Goal: Task Accomplishment & Management: Use online tool/utility

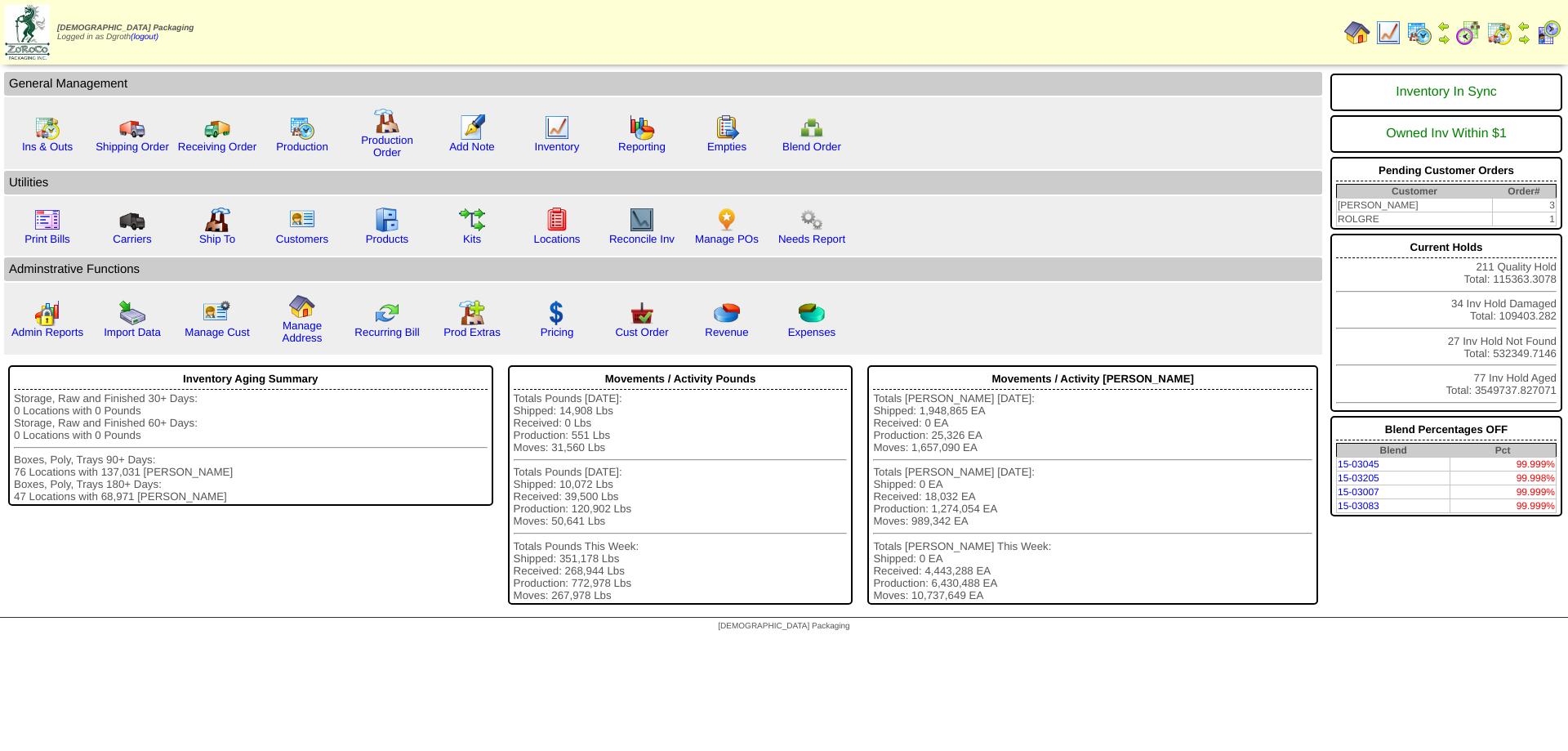
click at [725, 219] on img at bounding box center [727, 219] width 26 height 26
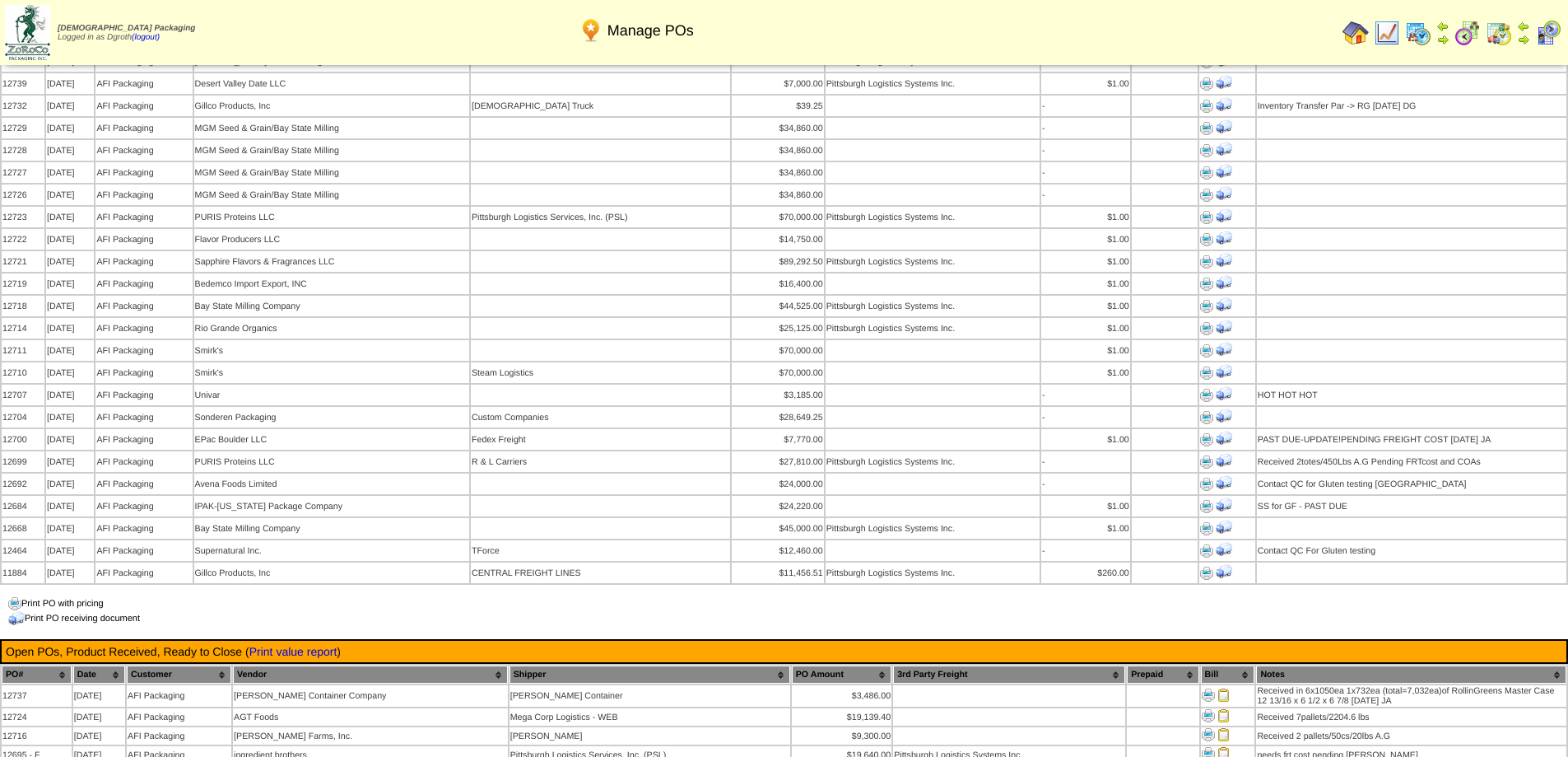
scroll to position [1483, 0]
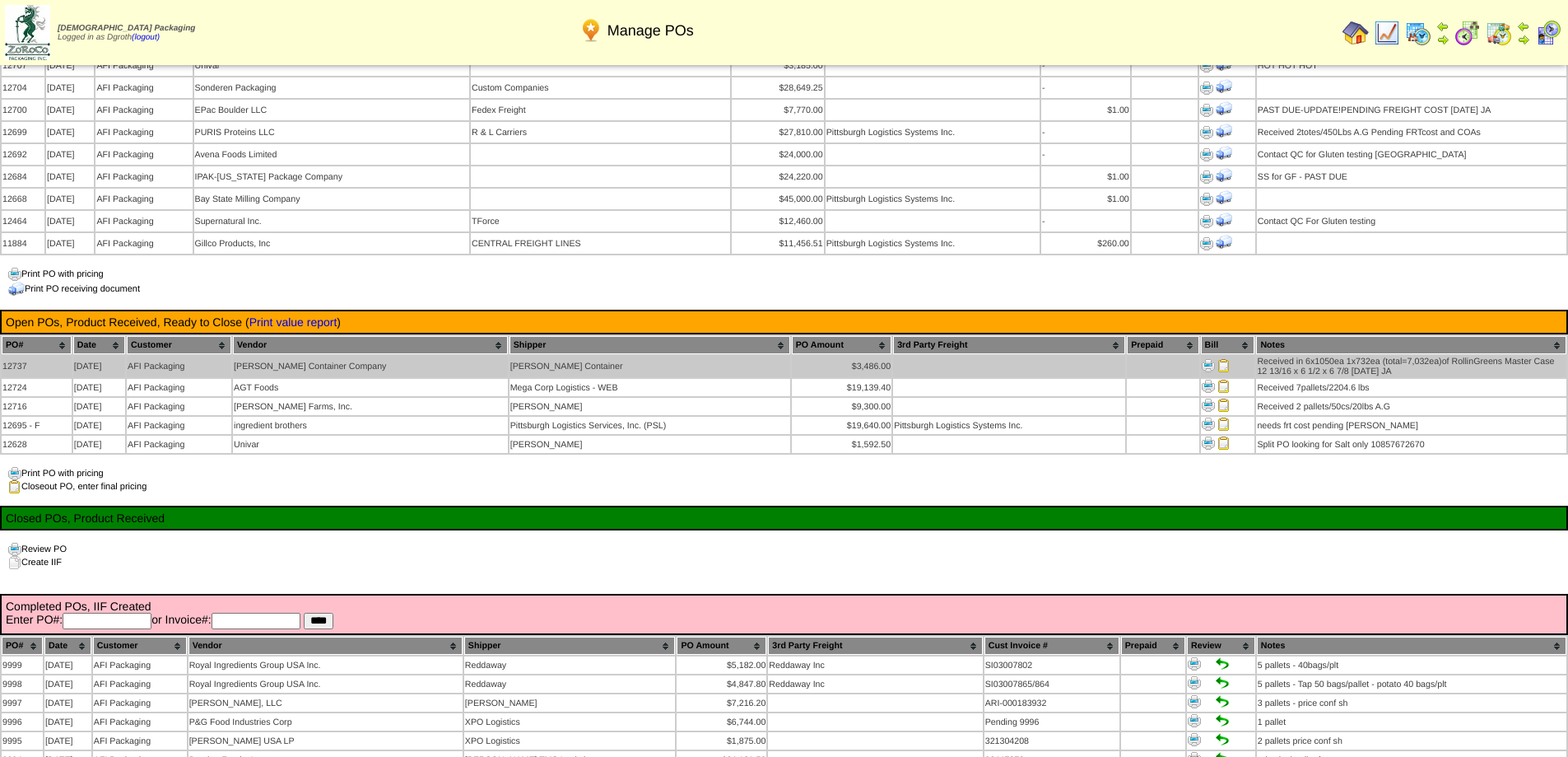
click at [1218, 359] on img at bounding box center [1224, 366] width 13 height 13
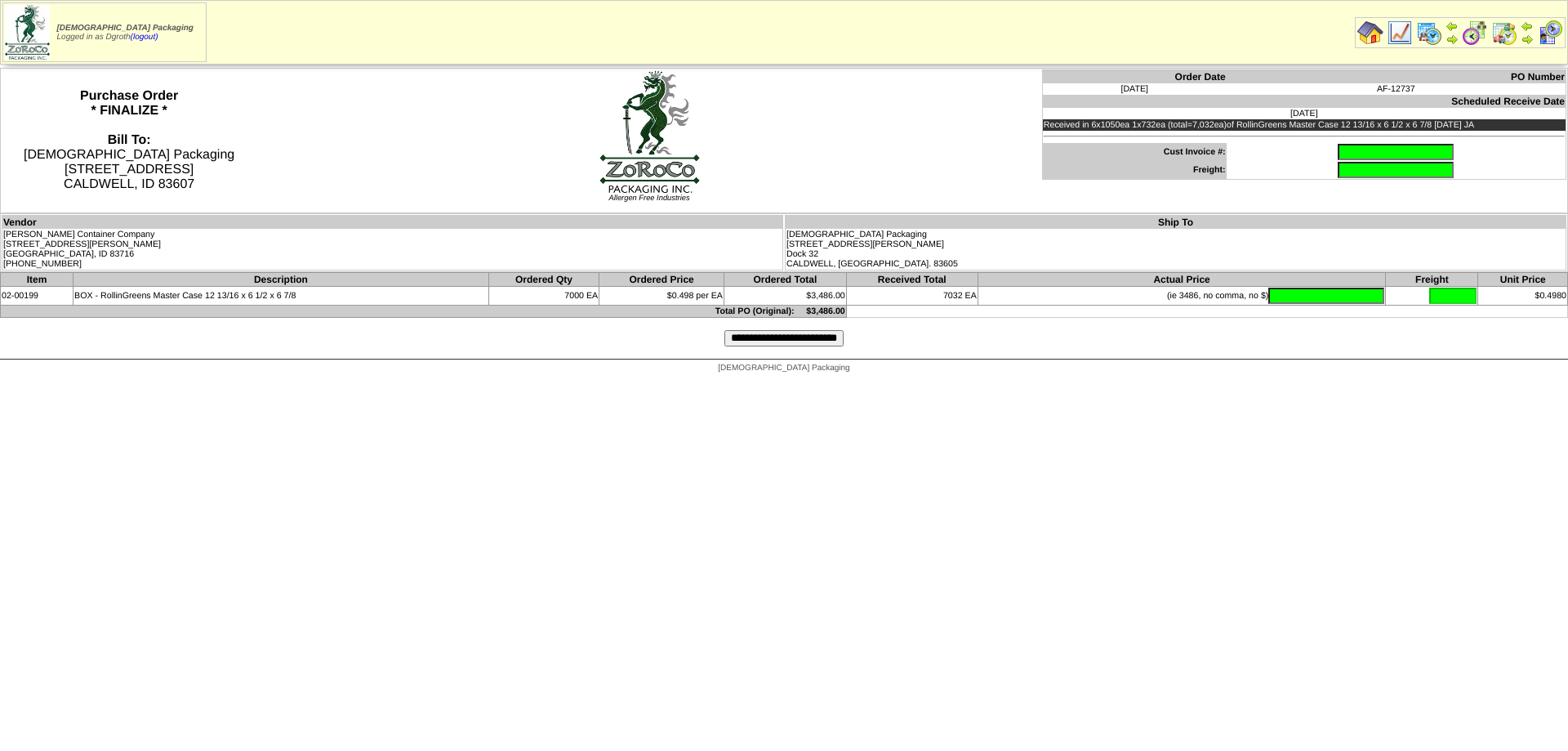
click at [1380, 146] on input "text" at bounding box center [1395, 152] width 116 height 16
type input "******"
click at [1324, 297] on input "text" at bounding box center [1325, 295] width 116 height 16
type input "*******"
click at [1197, 355] on div "**********" at bounding box center [784, 338] width 1568 height 41
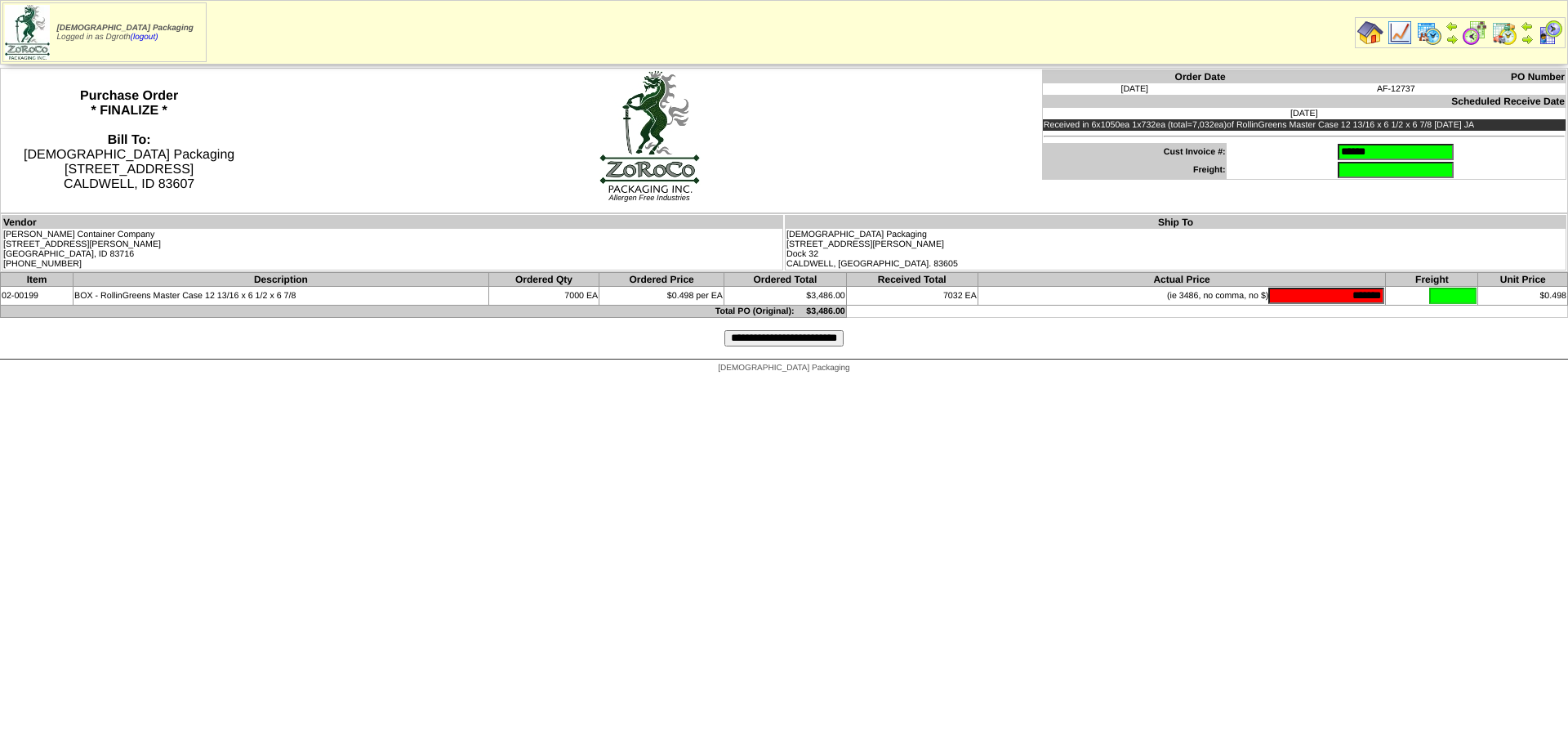
click at [760, 340] on input "**********" at bounding box center [784, 338] width 119 height 16
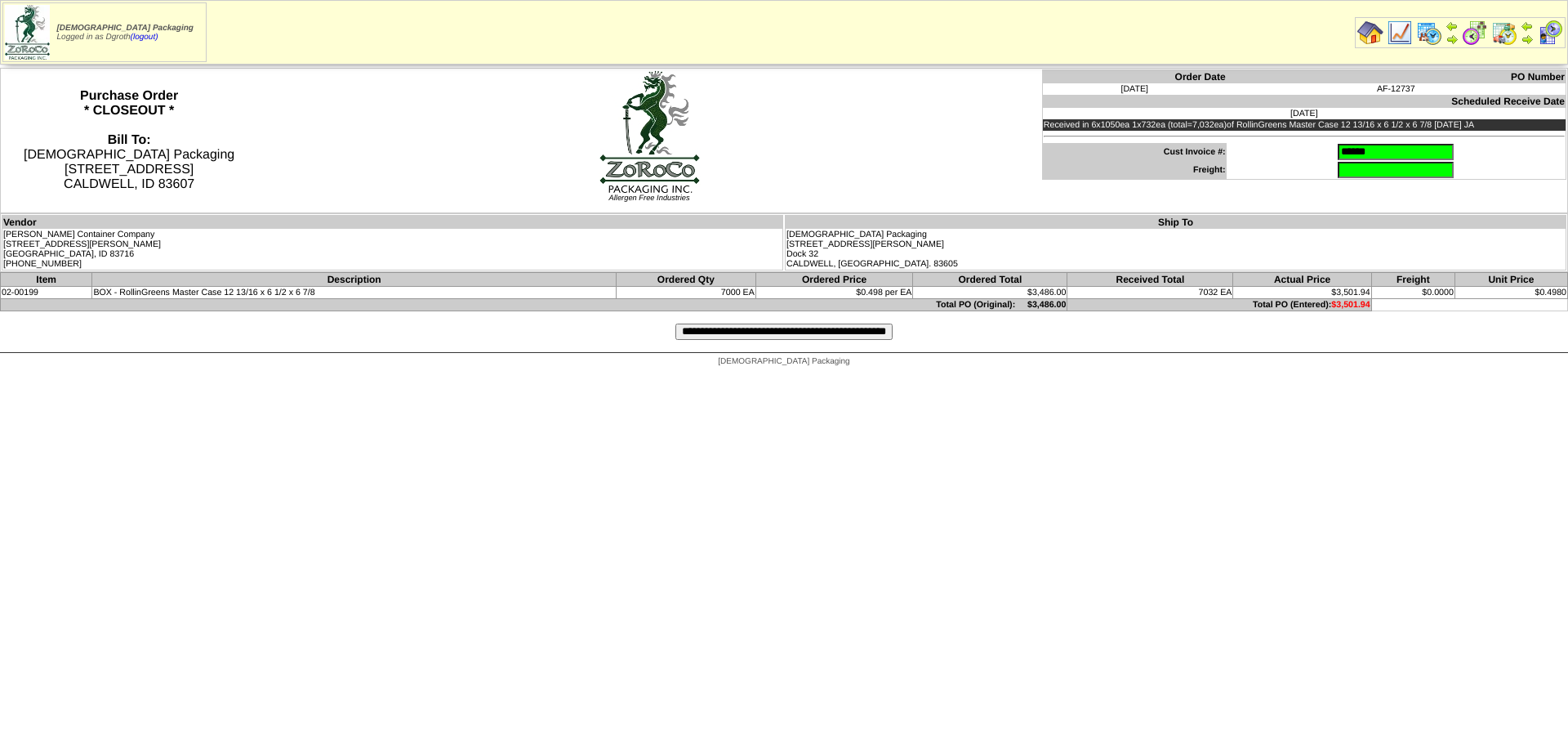
click at [748, 328] on input "**********" at bounding box center [784, 332] width 218 height 16
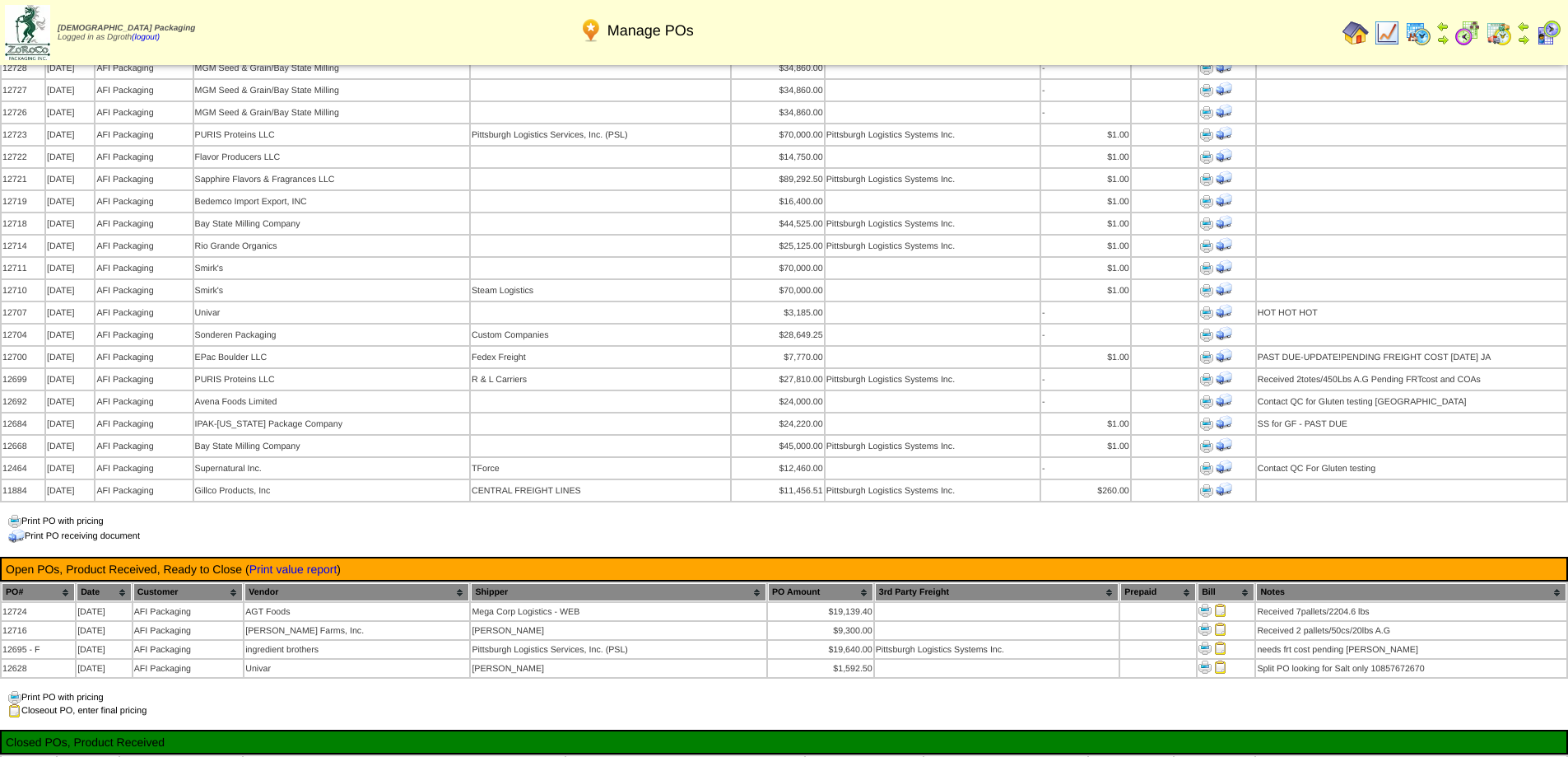
scroll to position [1318, 0]
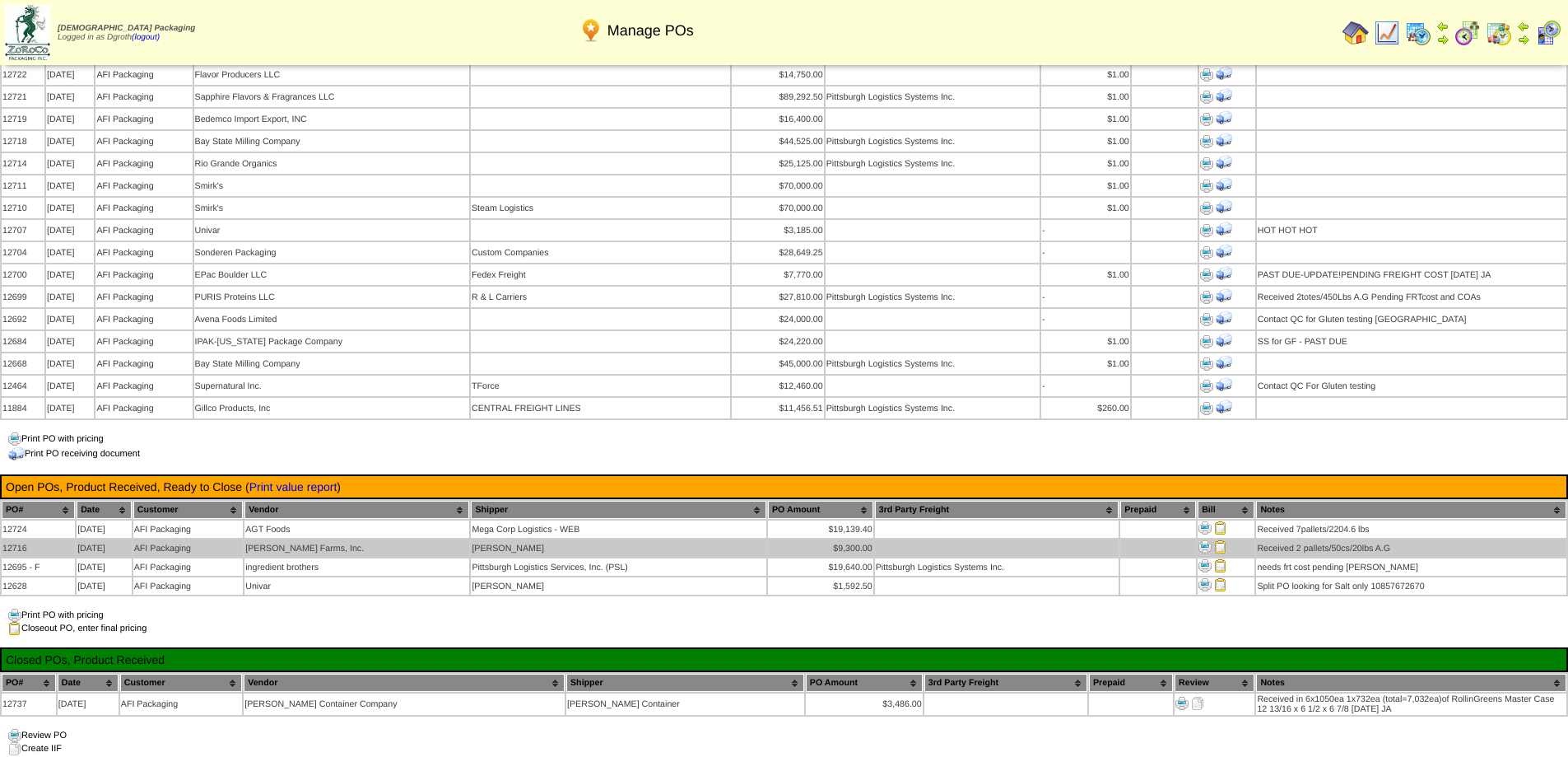
click at [1222, 540] on img at bounding box center [1221, 547] width 13 height 13
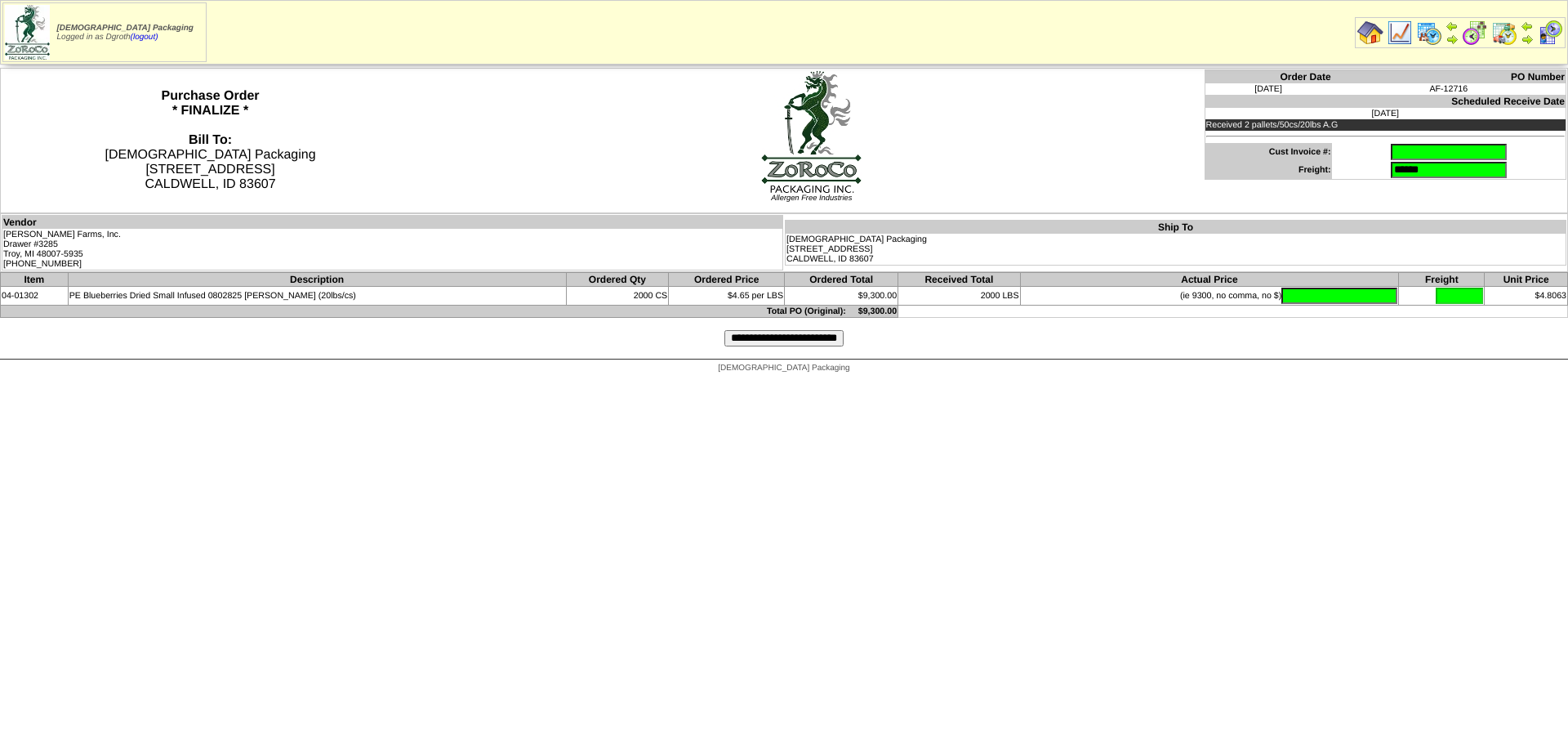
click at [1391, 154] on input "text" at bounding box center [1449, 152] width 116 height 16
type input "*********"
click at [1347, 305] on td "(ie 9300, no comma, no $)" at bounding box center [1209, 296] width 379 height 19
click at [1346, 297] on input "text" at bounding box center [1339, 295] width 116 height 16
type input "*******"
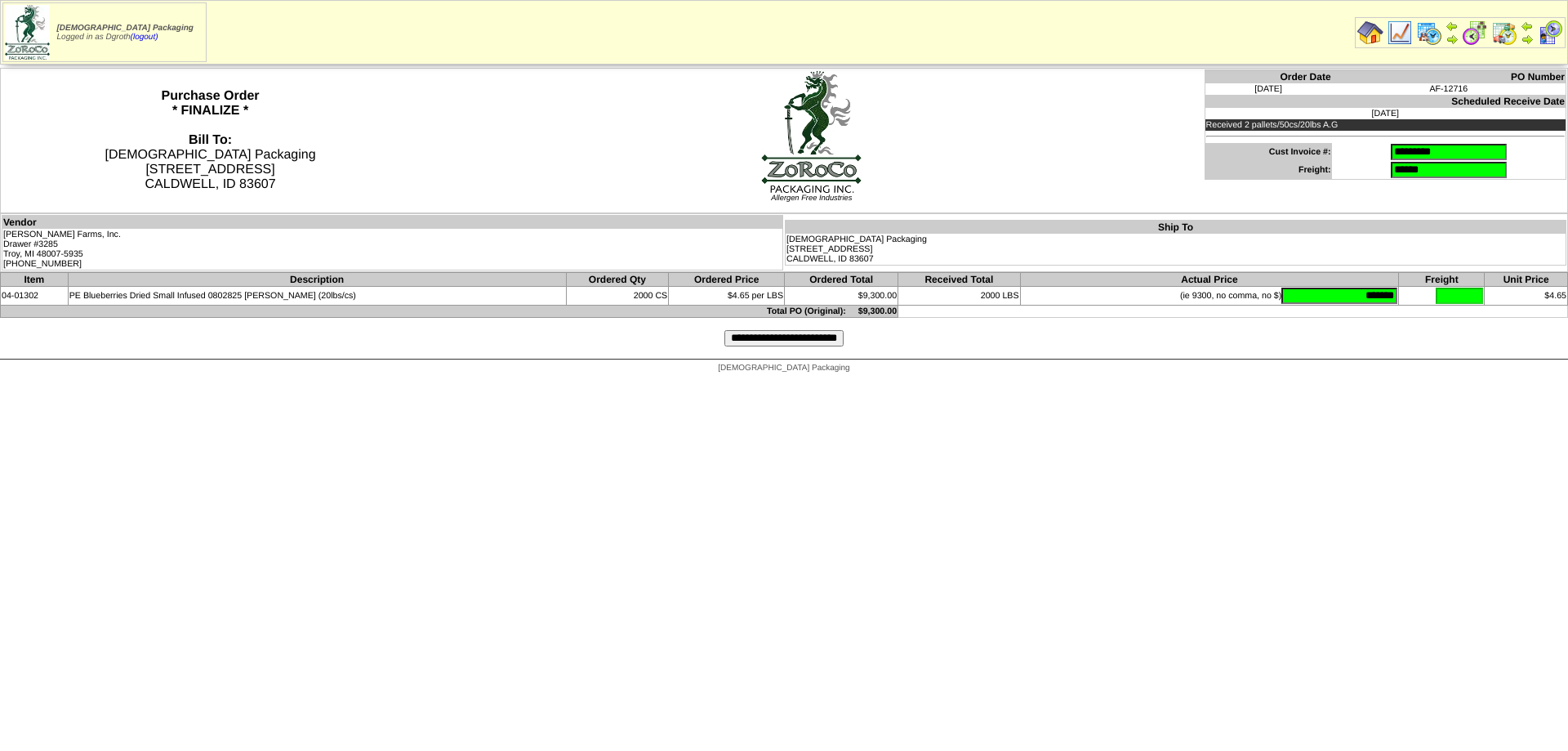
click at [810, 340] on input "**********" at bounding box center [784, 338] width 119 height 16
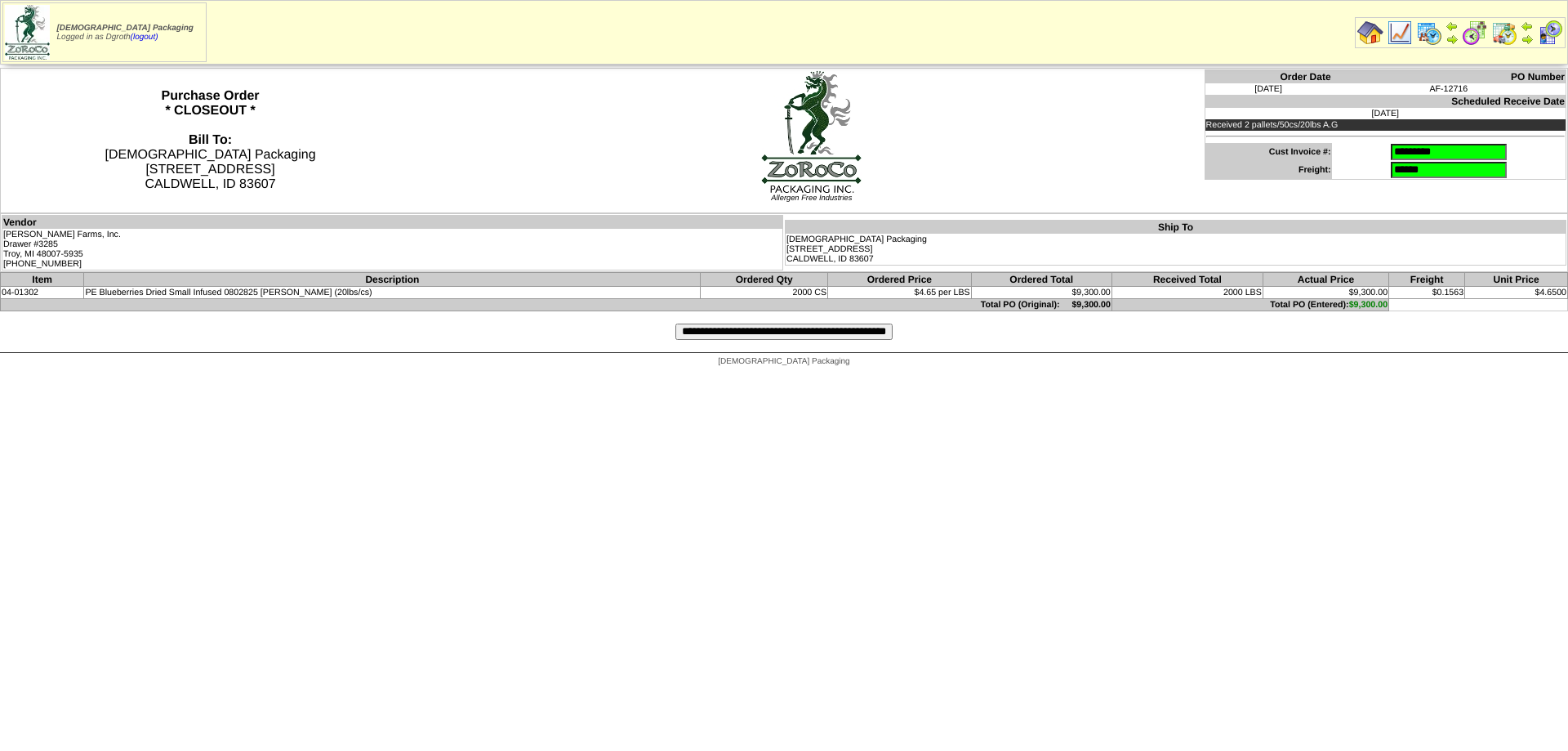
click at [739, 332] on input "**********" at bounding box center [784, 332] width 218 height 16
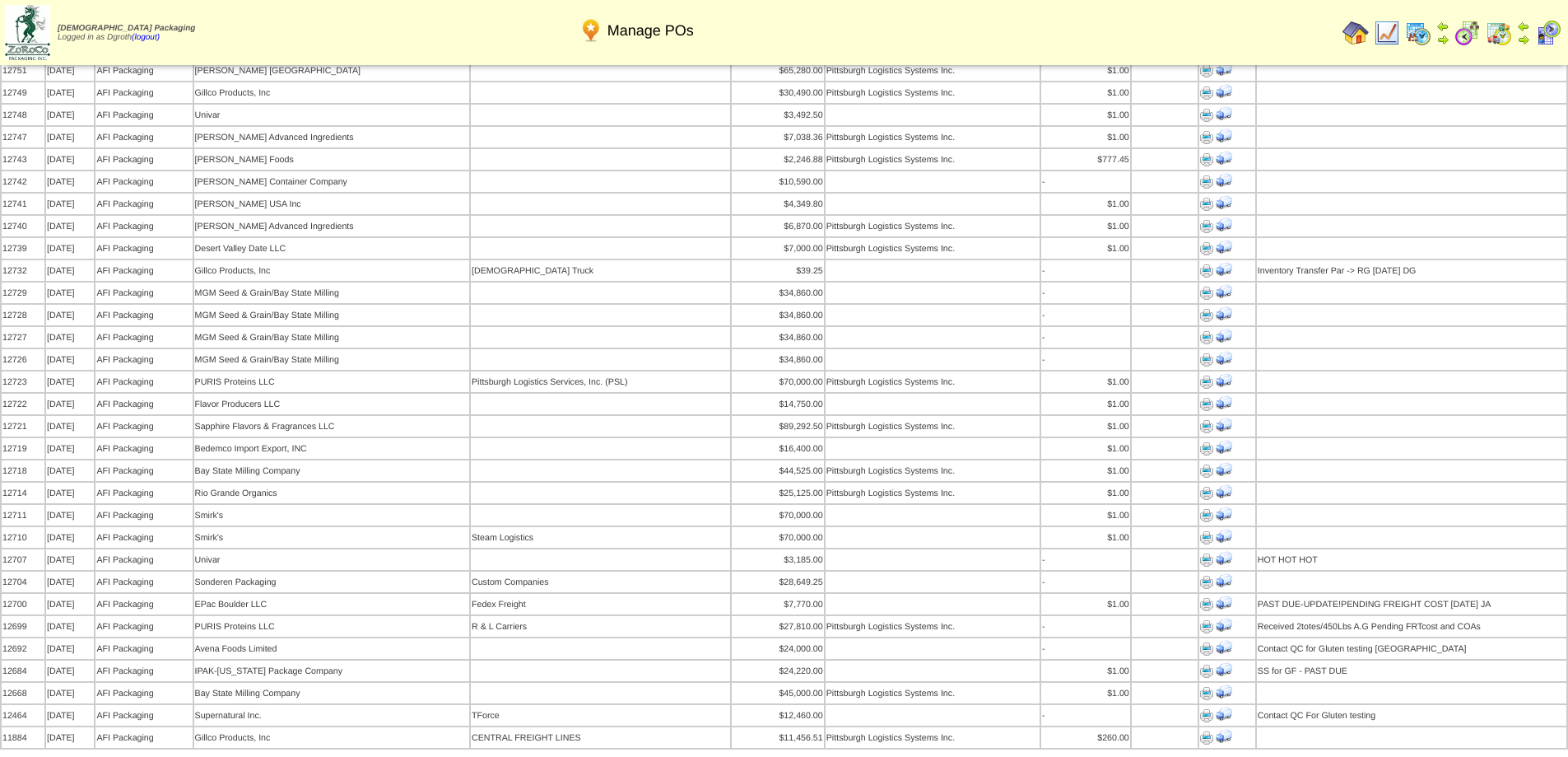
scroll to position [1400, 0]
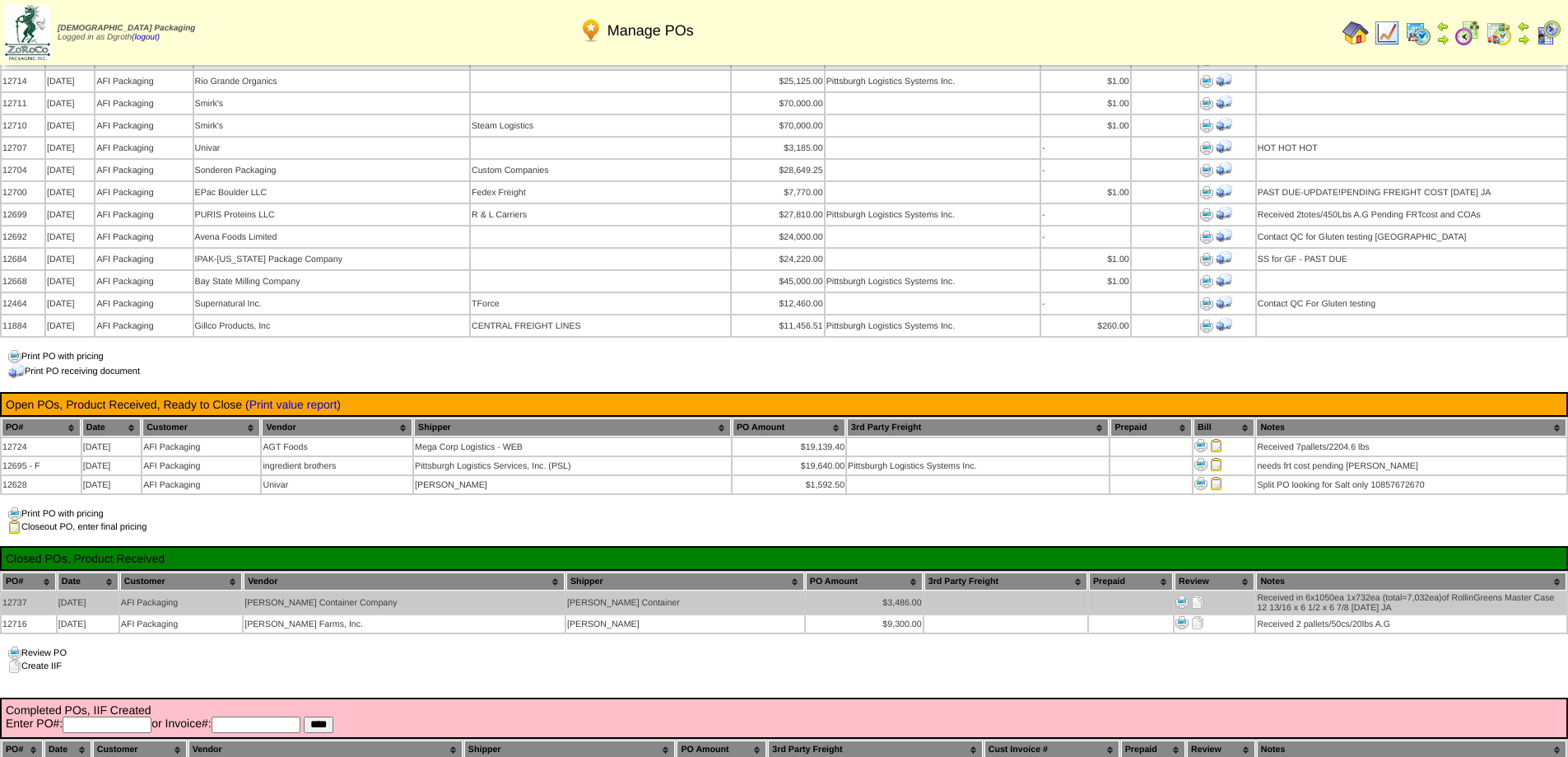
click at [1192, 595] on img at bounding box center [1198, 602] width 13 height 13
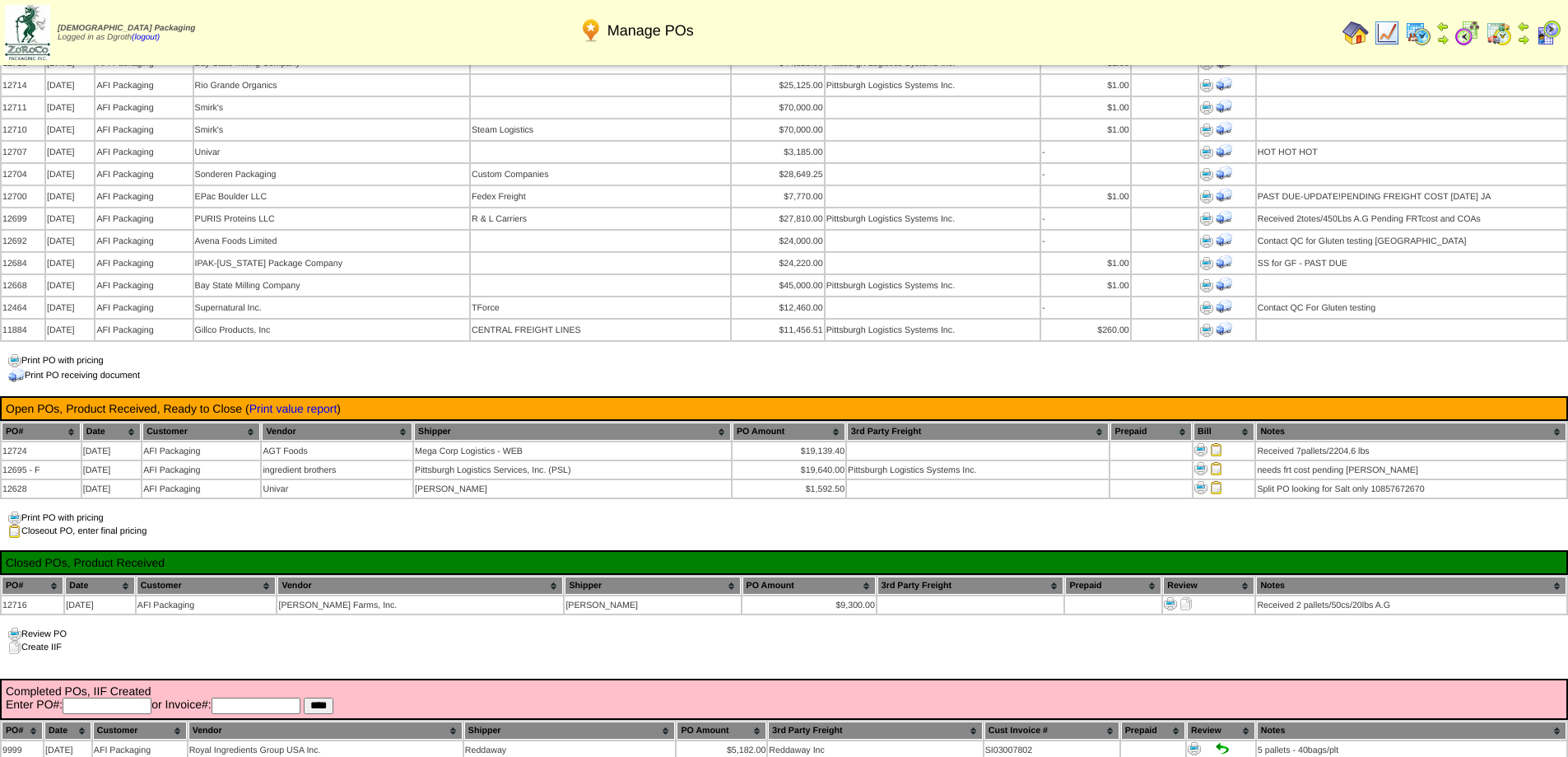
scroll to position [1400, 0]
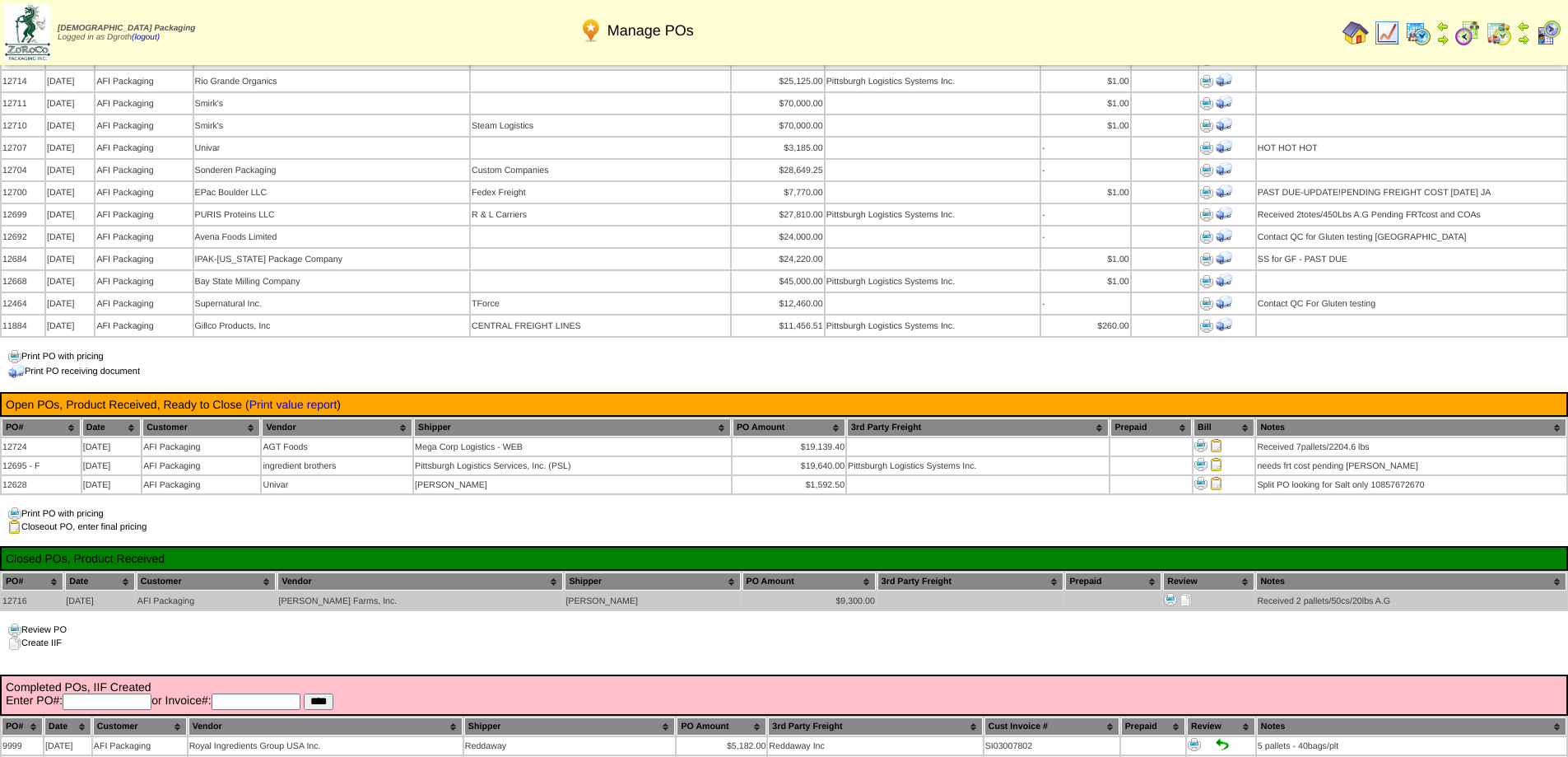
click at [1180, 593] on img at bounding box center [1187, 600] width 13 height 13
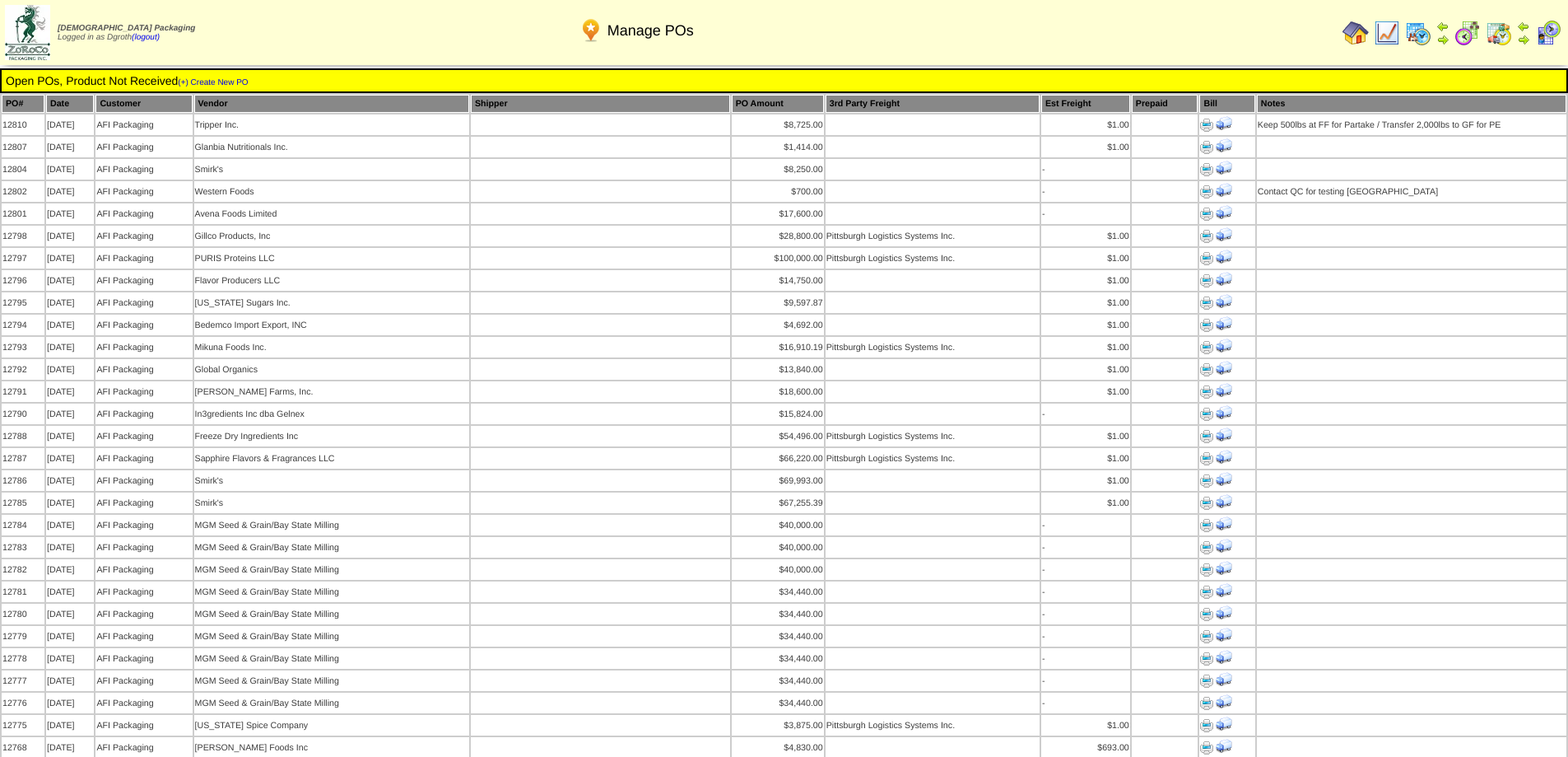
scroll to position [1400, 0]
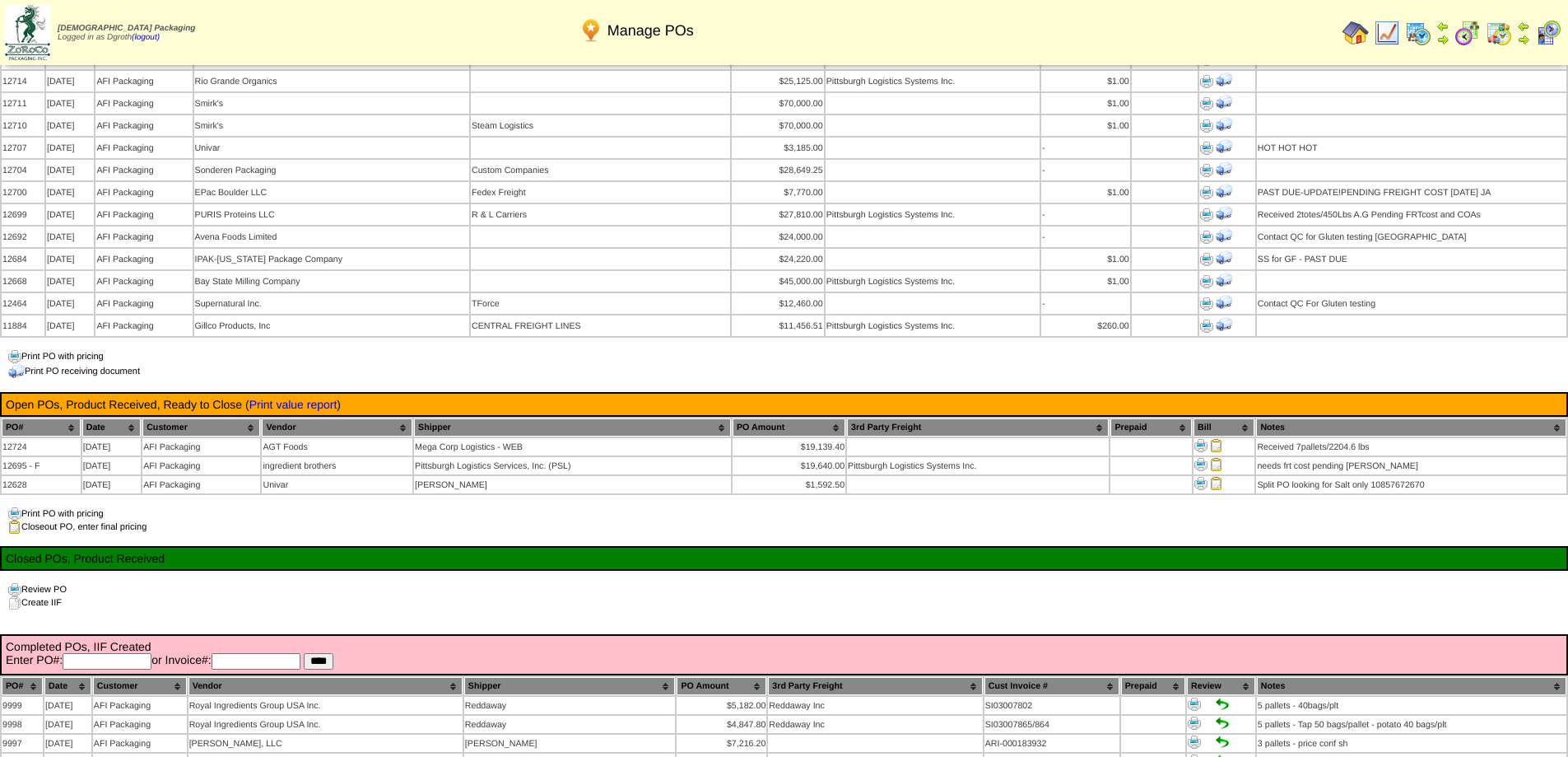
click at [1361, 39] on img at bounding box center [1355, 33] width 26 height 26
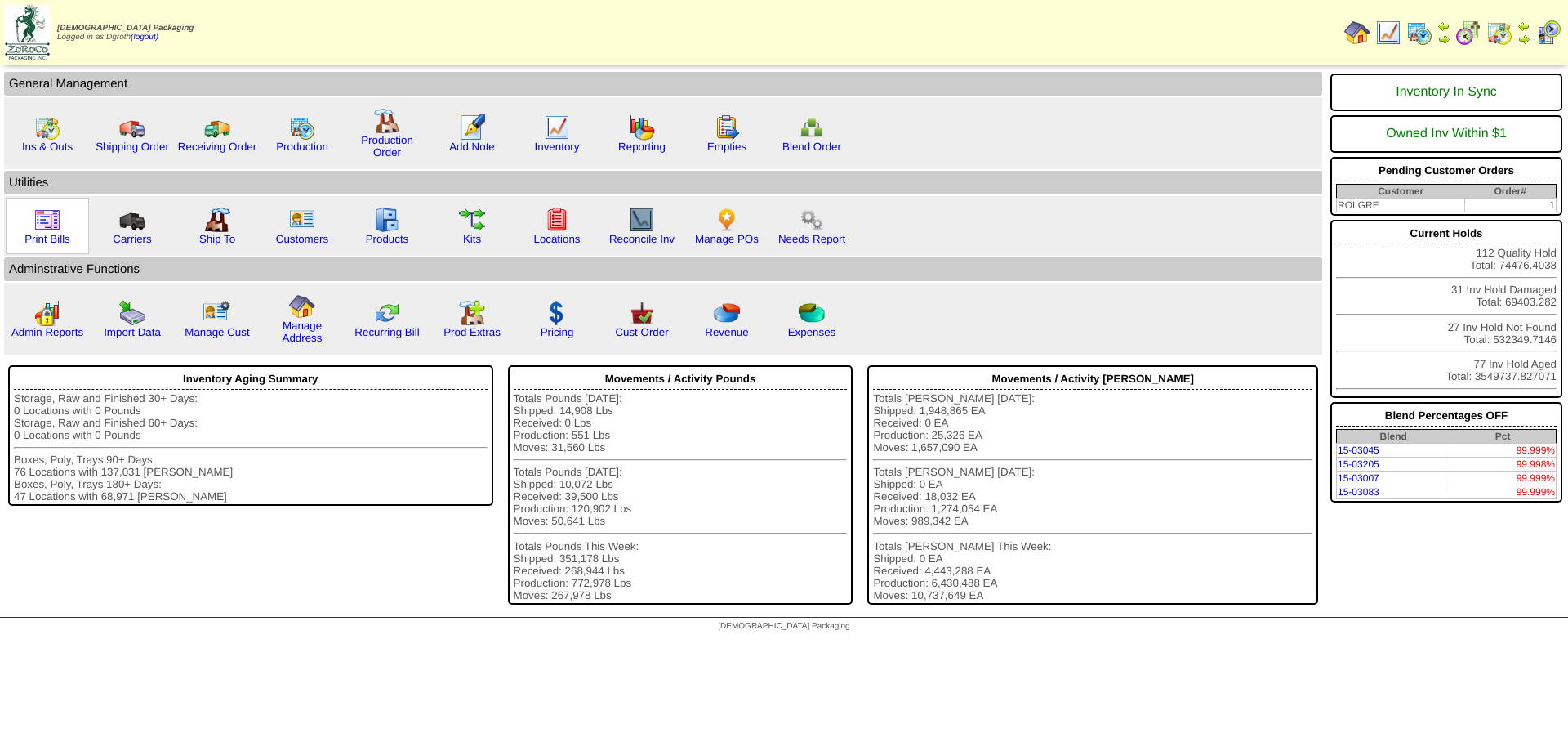
click at [42, 223] on img at bounding box center [47, 219] width 26 height 26
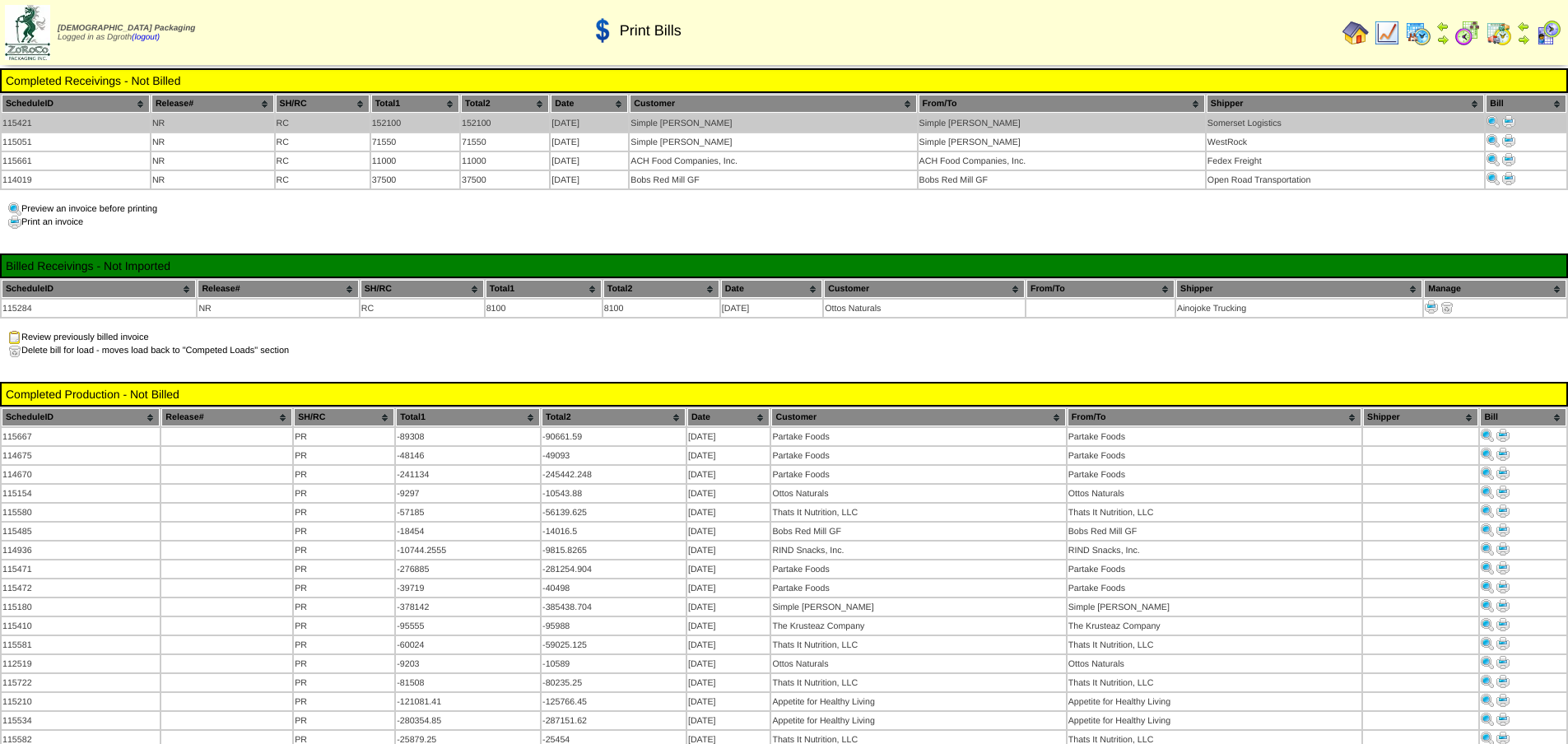
click at [1511, 122] on img at bounding box center [1509, 122] width 13 height 13
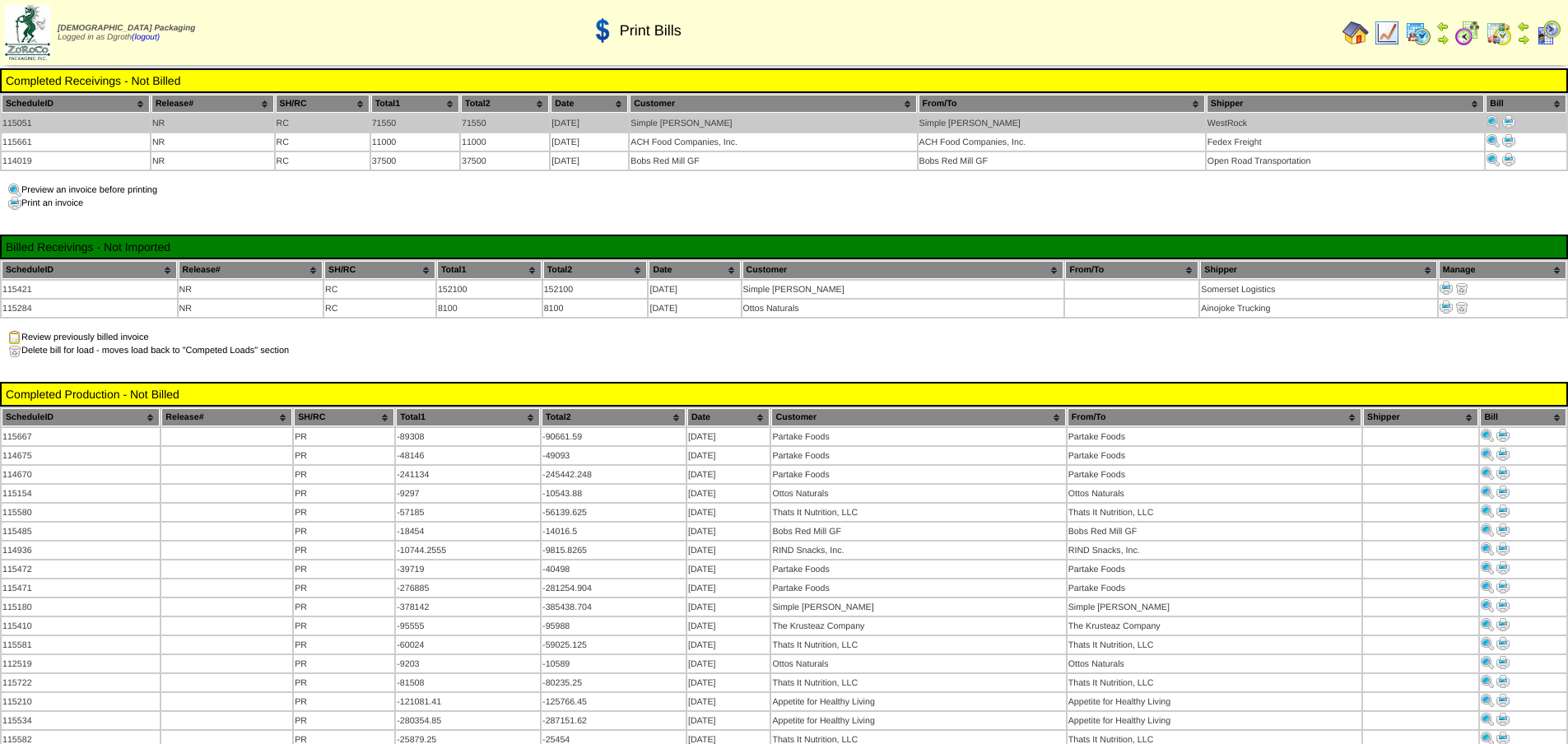
click at [1516, 118] on img at bounding box center [1509, 122] width 13 height 13
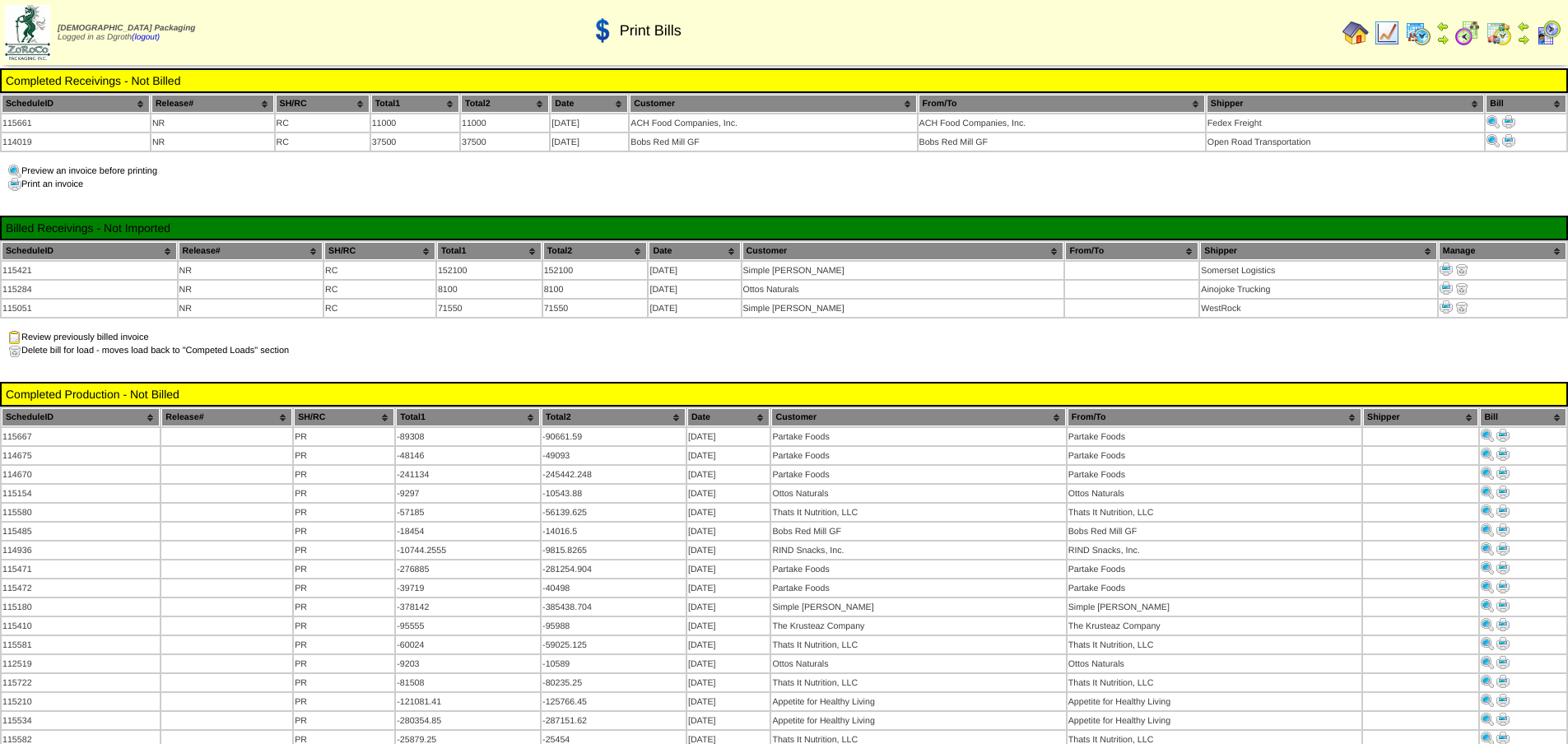
scroll to position [247, 0]
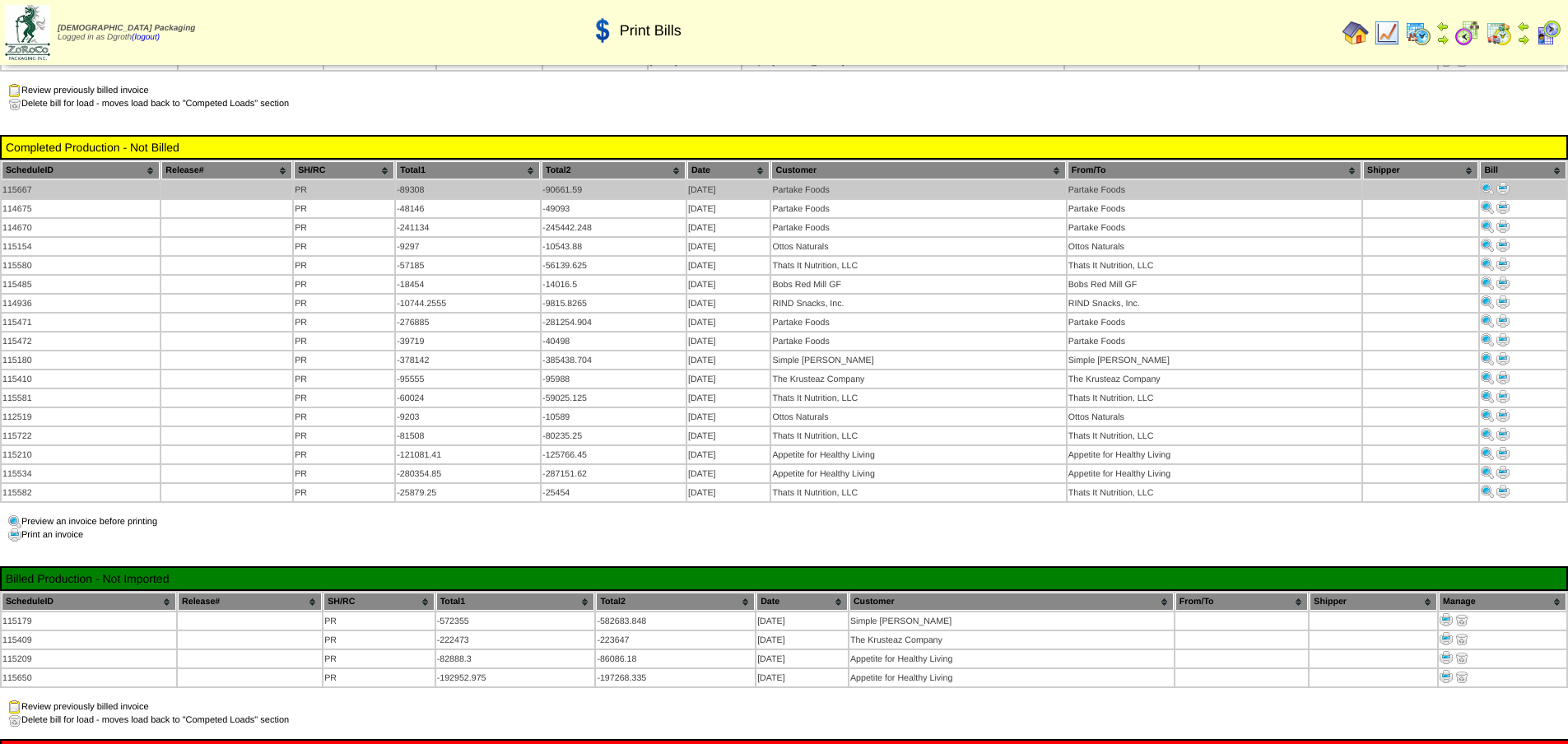
click at [1502, 184] on img at bounding box center [1504, 189] width 13 height 13
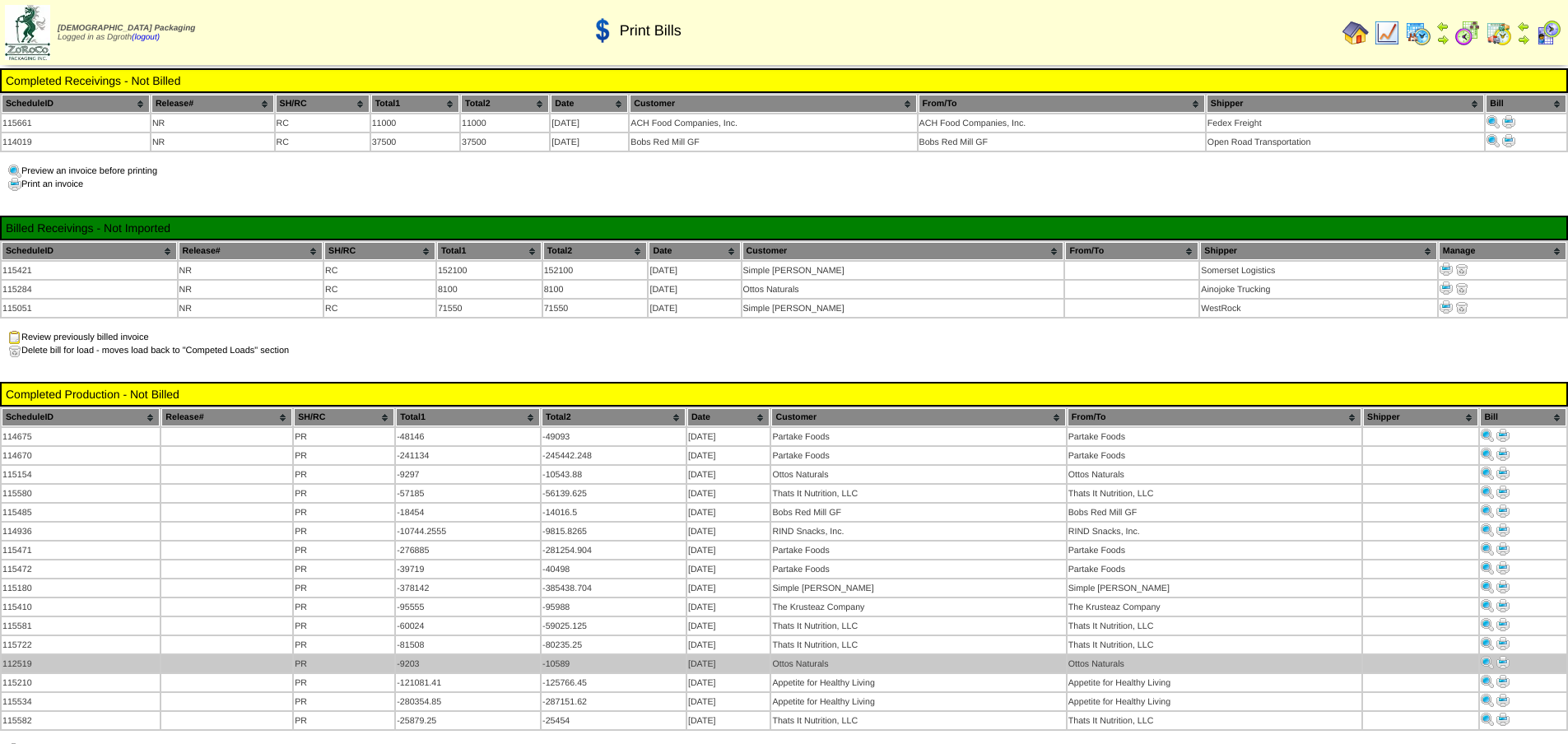
scroll to position [247, 0]
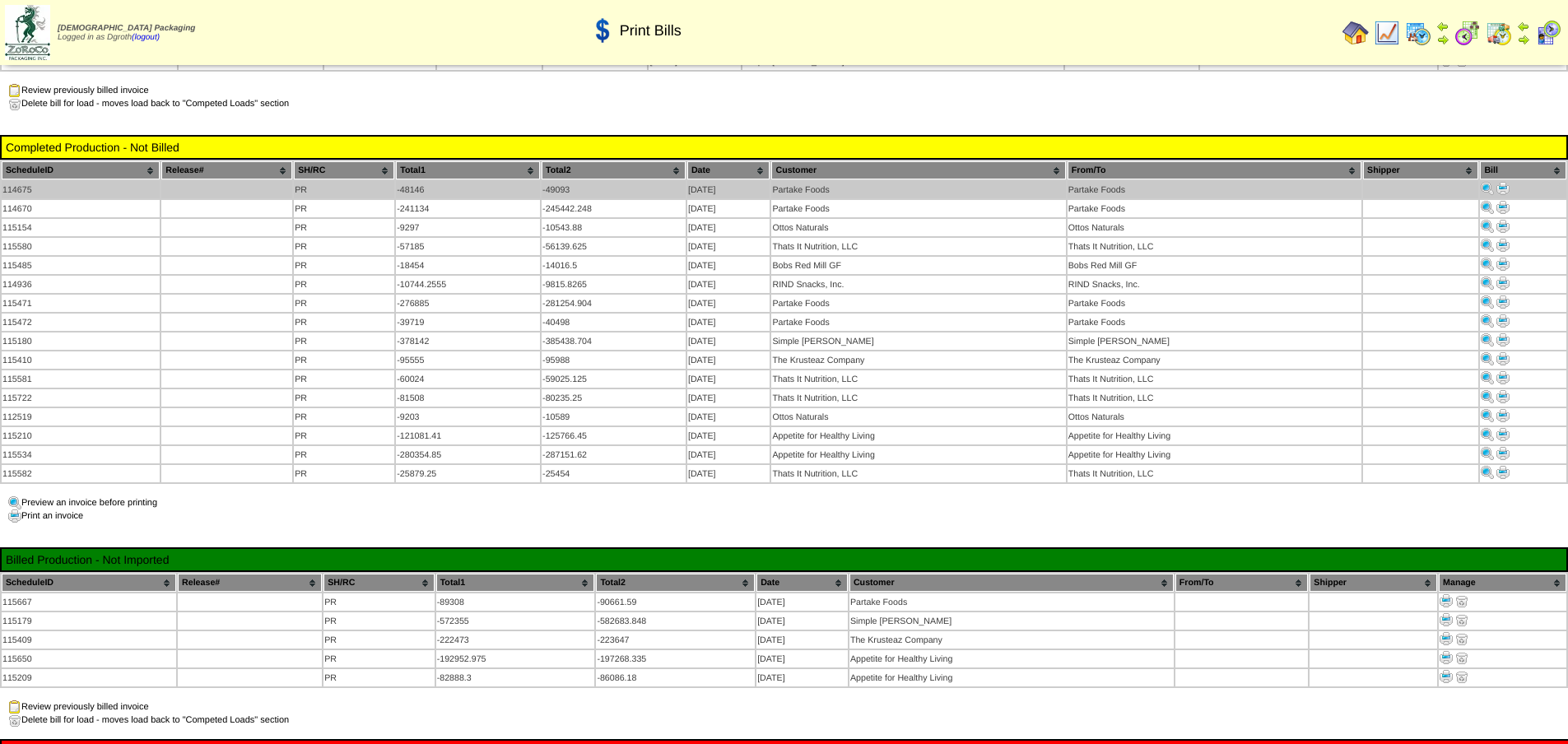
click at [1502, 182] on img at bounding box center [1504, 189] width 13 height 13
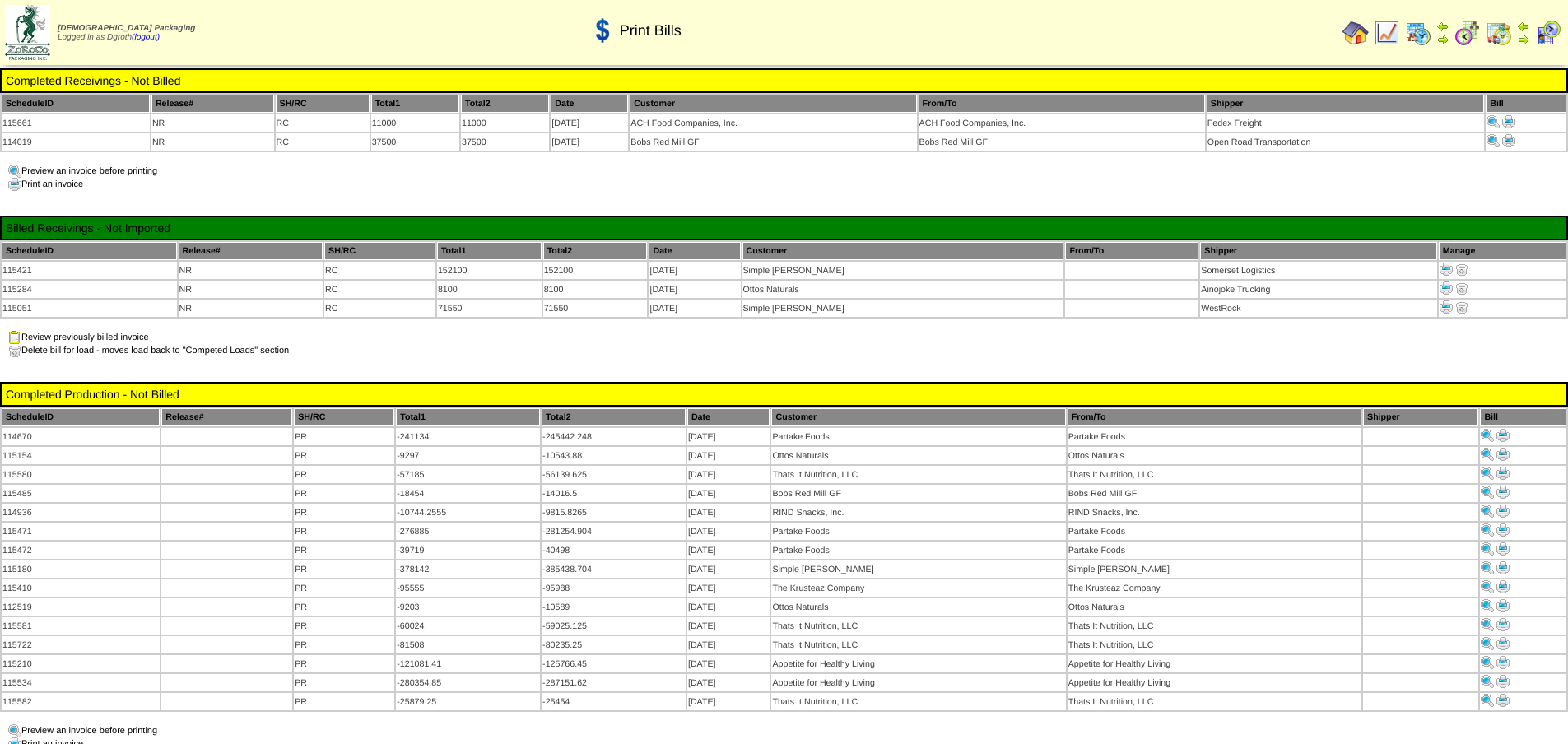
scroll to position [247, 0]
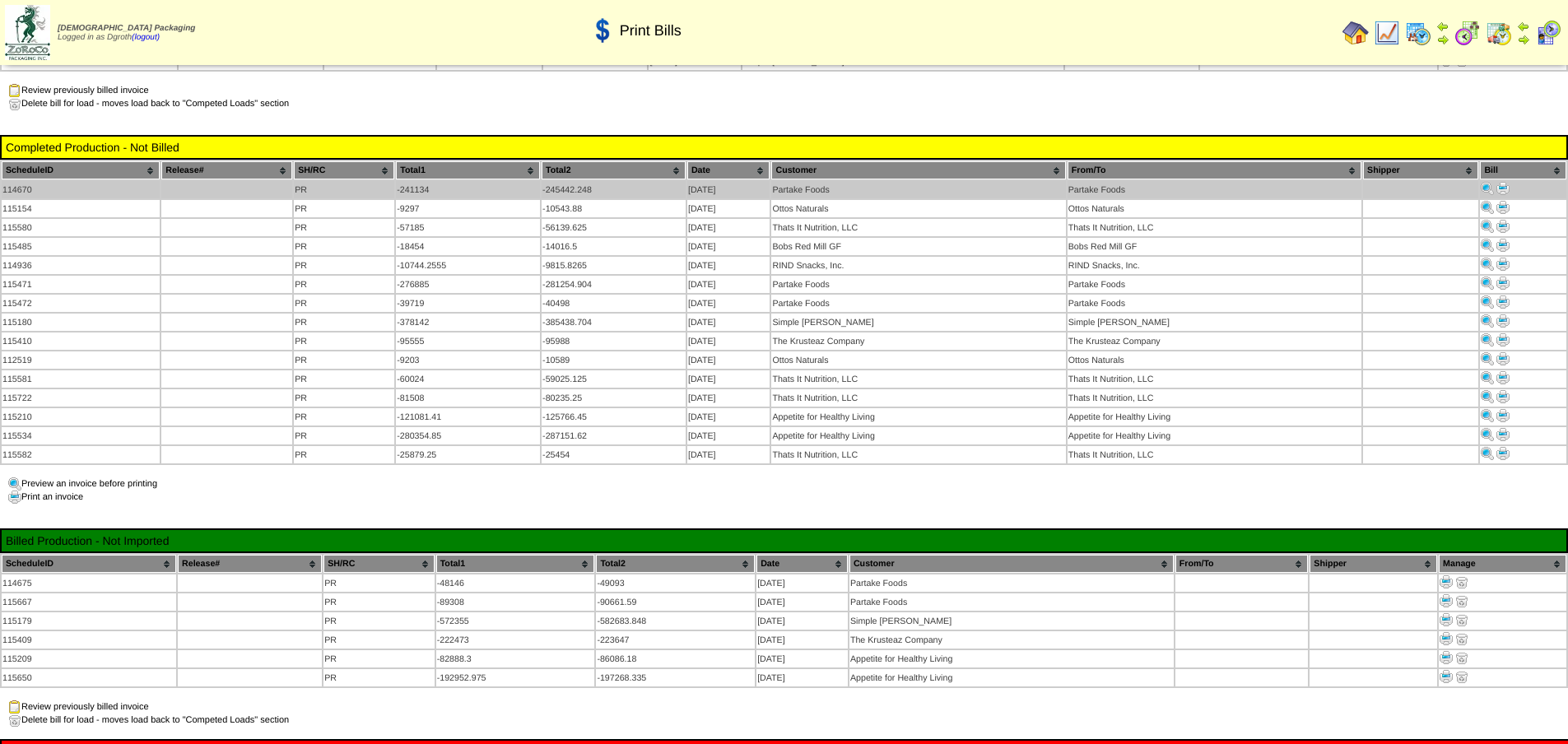
click at [1504, 187] on img at bounding box center [1504, 189] width 13 height 13
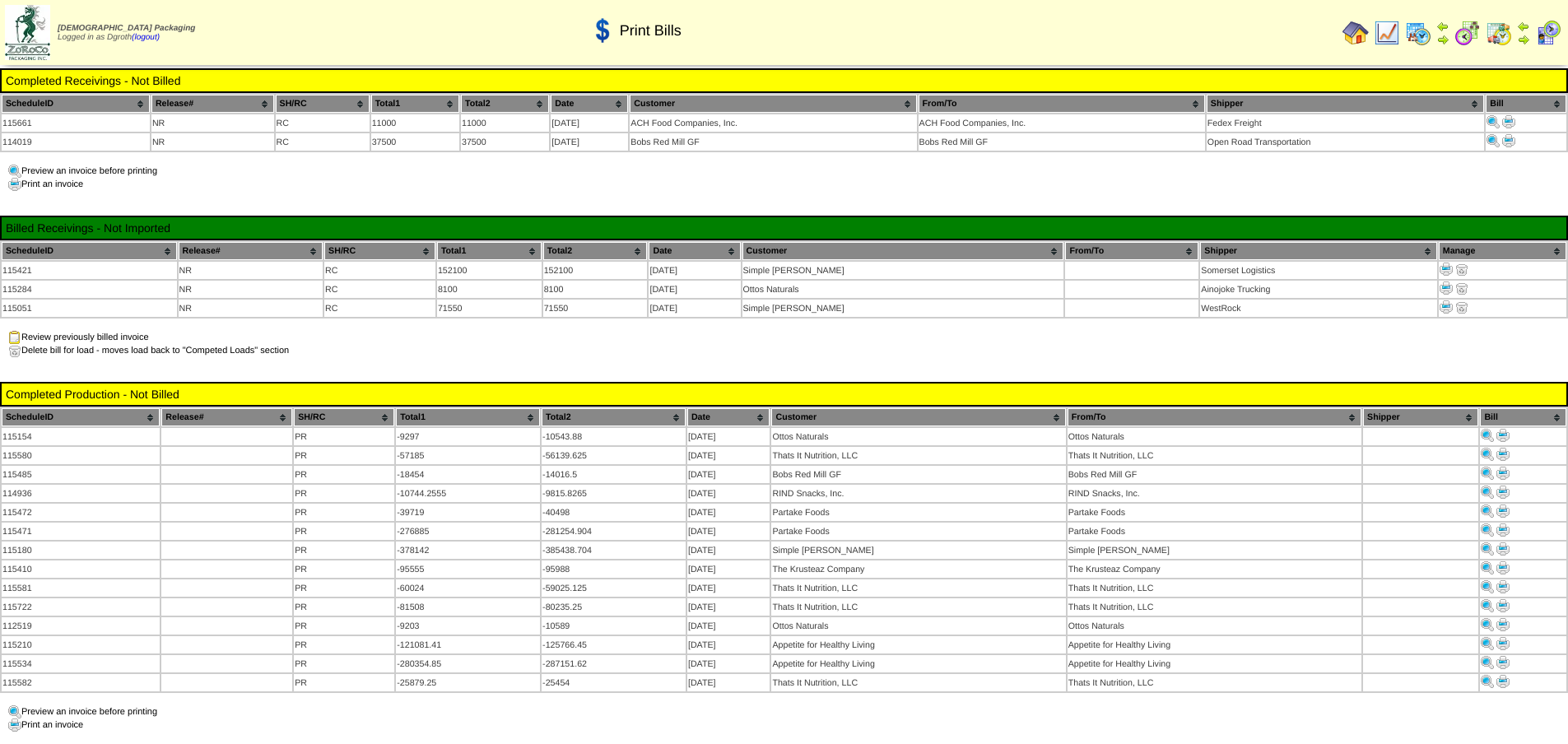
scroll to position [247, 0]
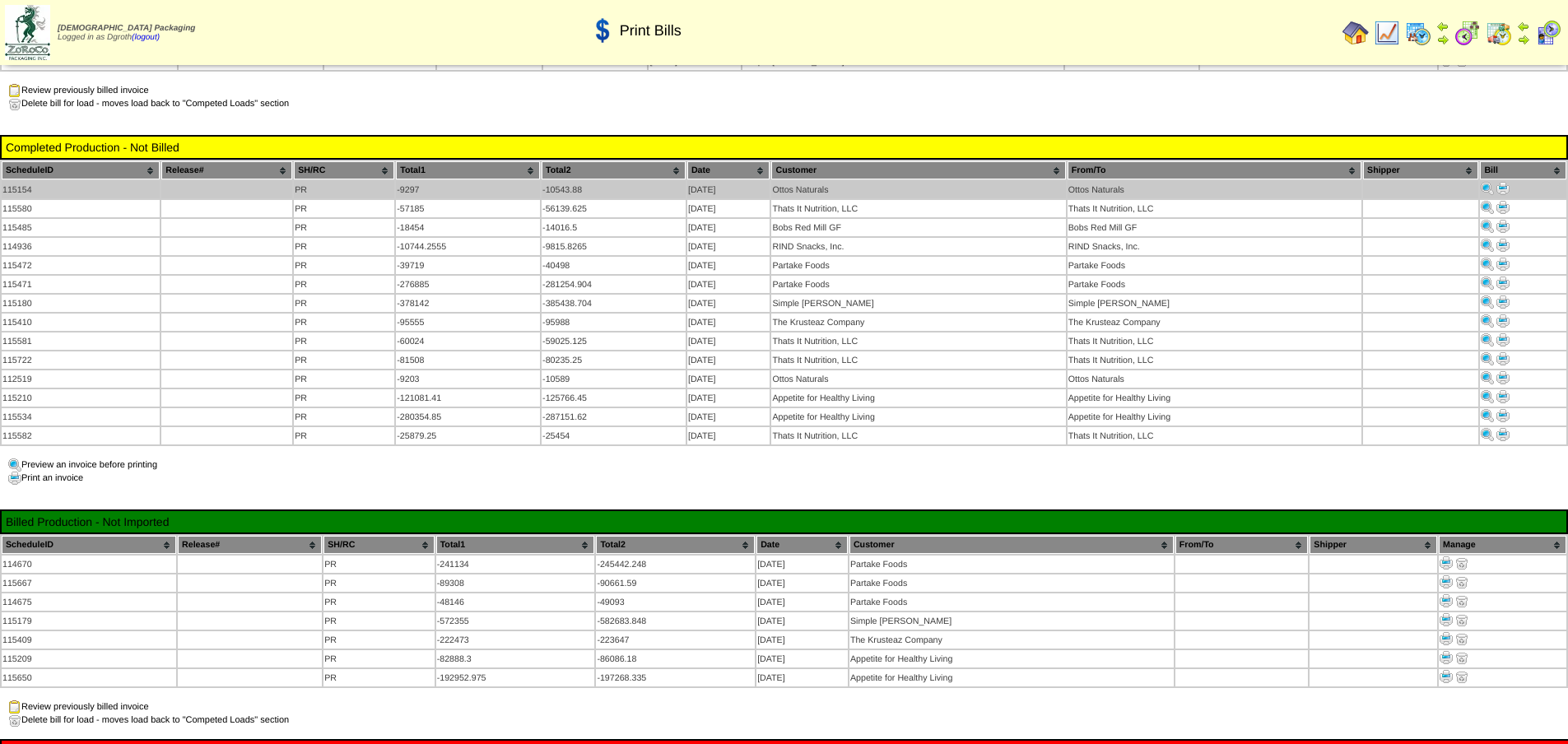
click at [1504, 185] on img at bounding box center [1504, 189] width 13 height 13
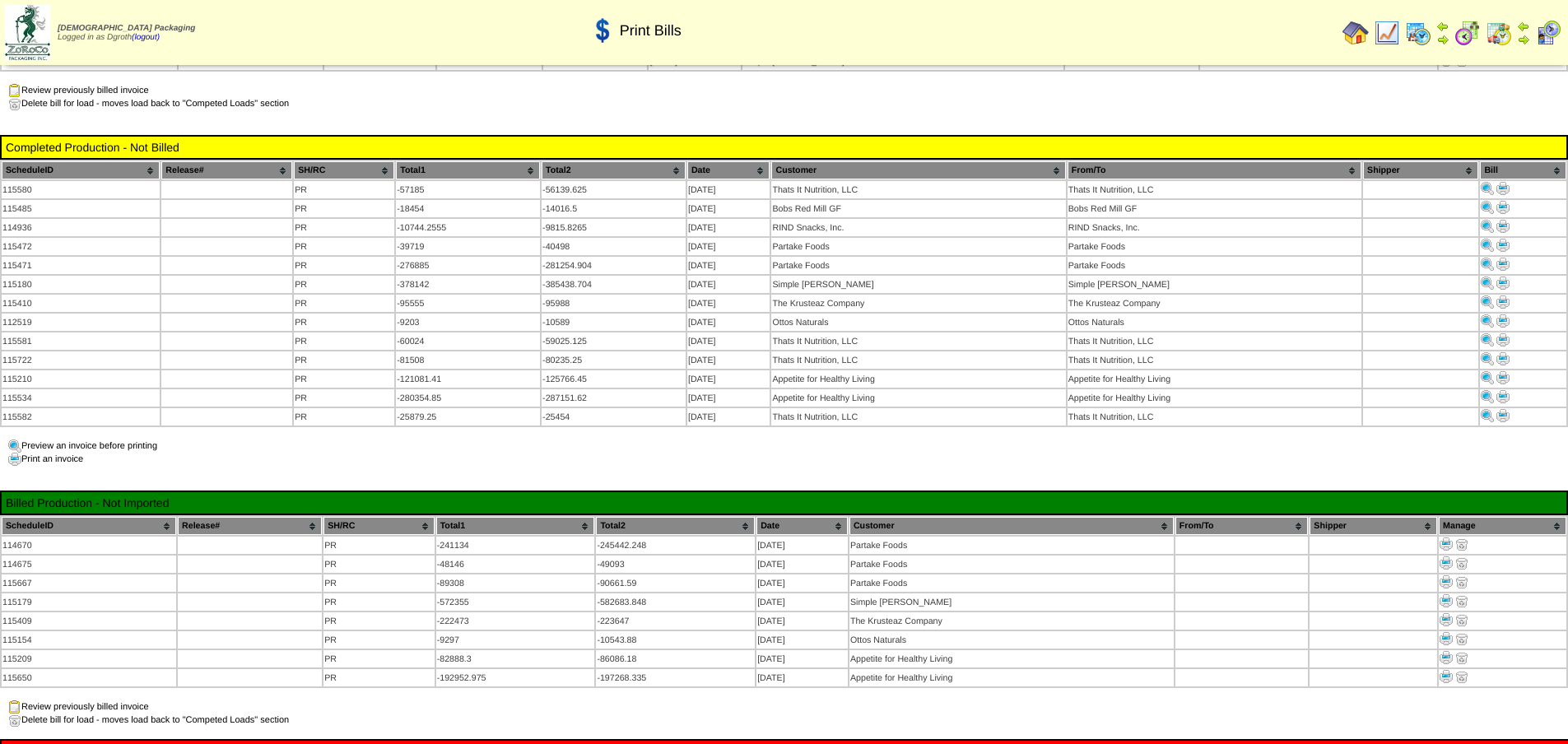
scroll to position [247, 0]
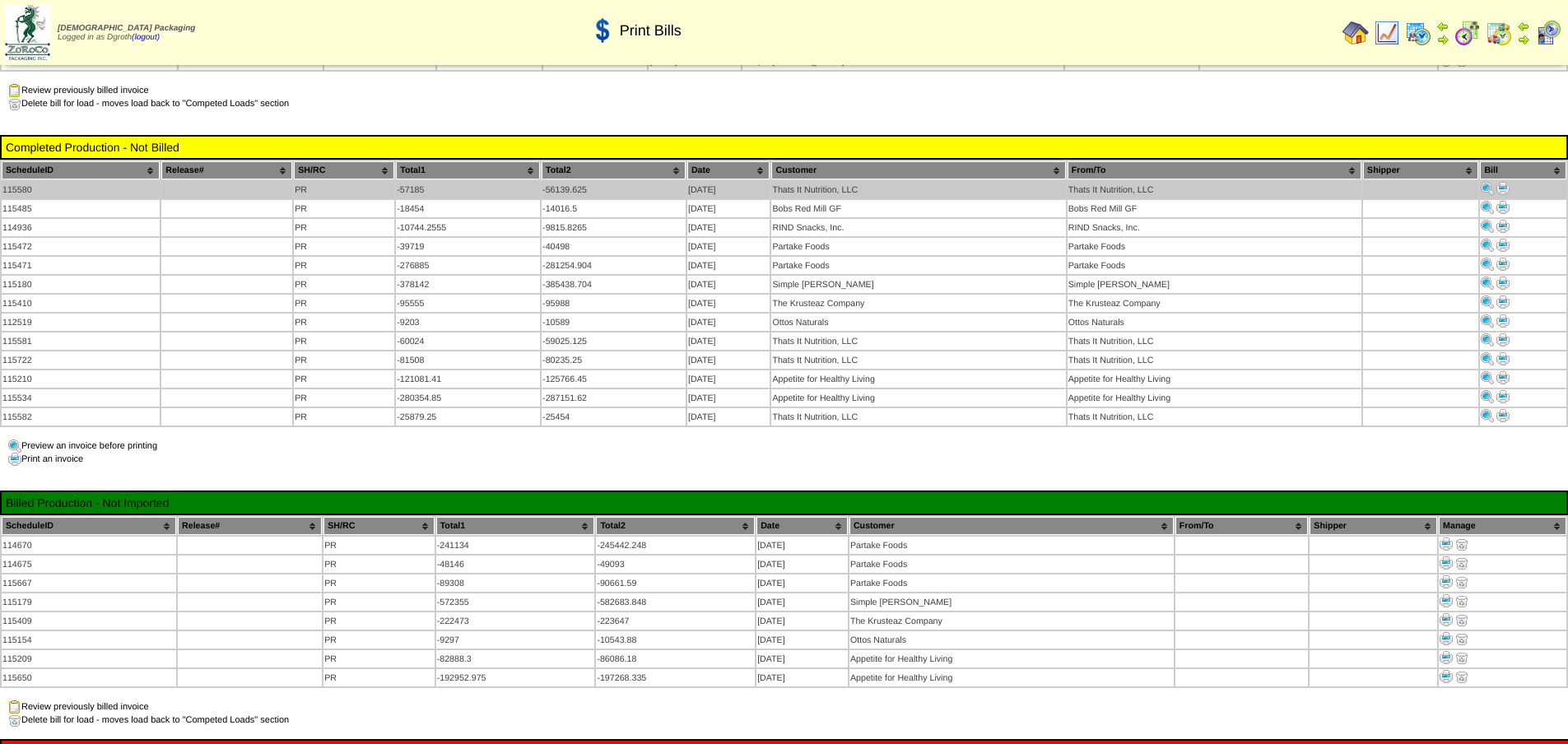
click at [1505, 187] on img at bounding box center [1504, 189] width 13 height 13
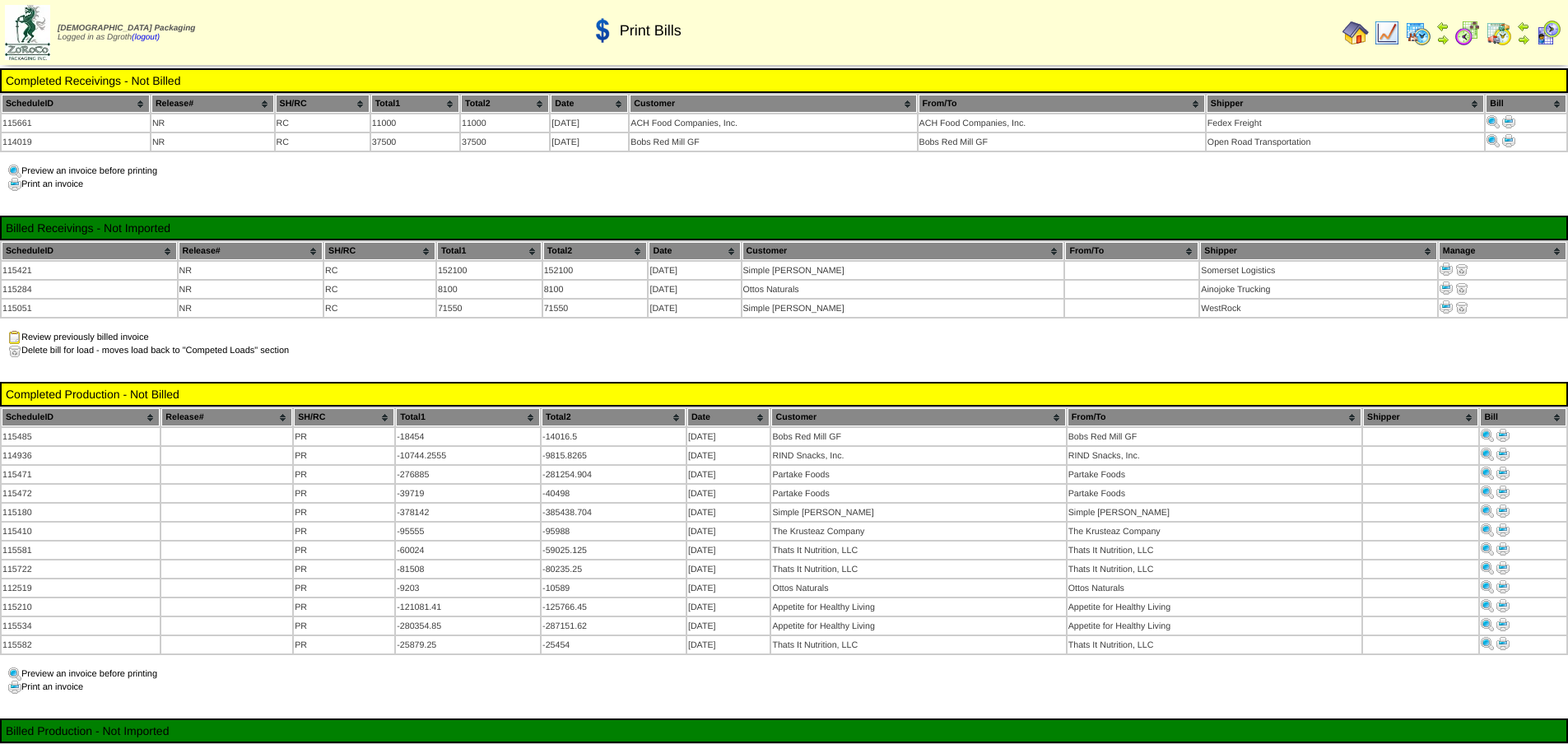
scroll to position [247, 0]
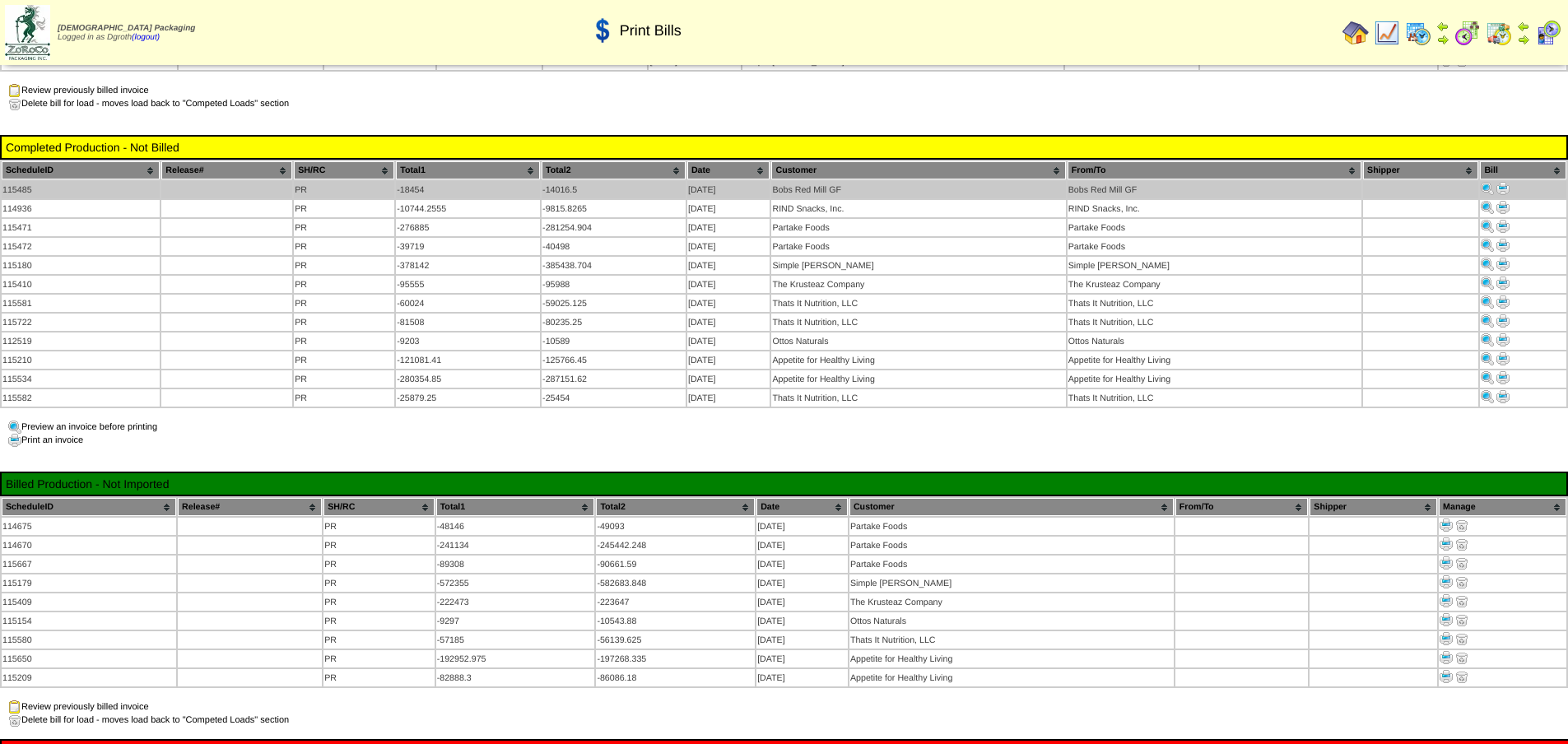
click at [1501, 185] on img at bounding box center [1504, 189] width 13 height 13
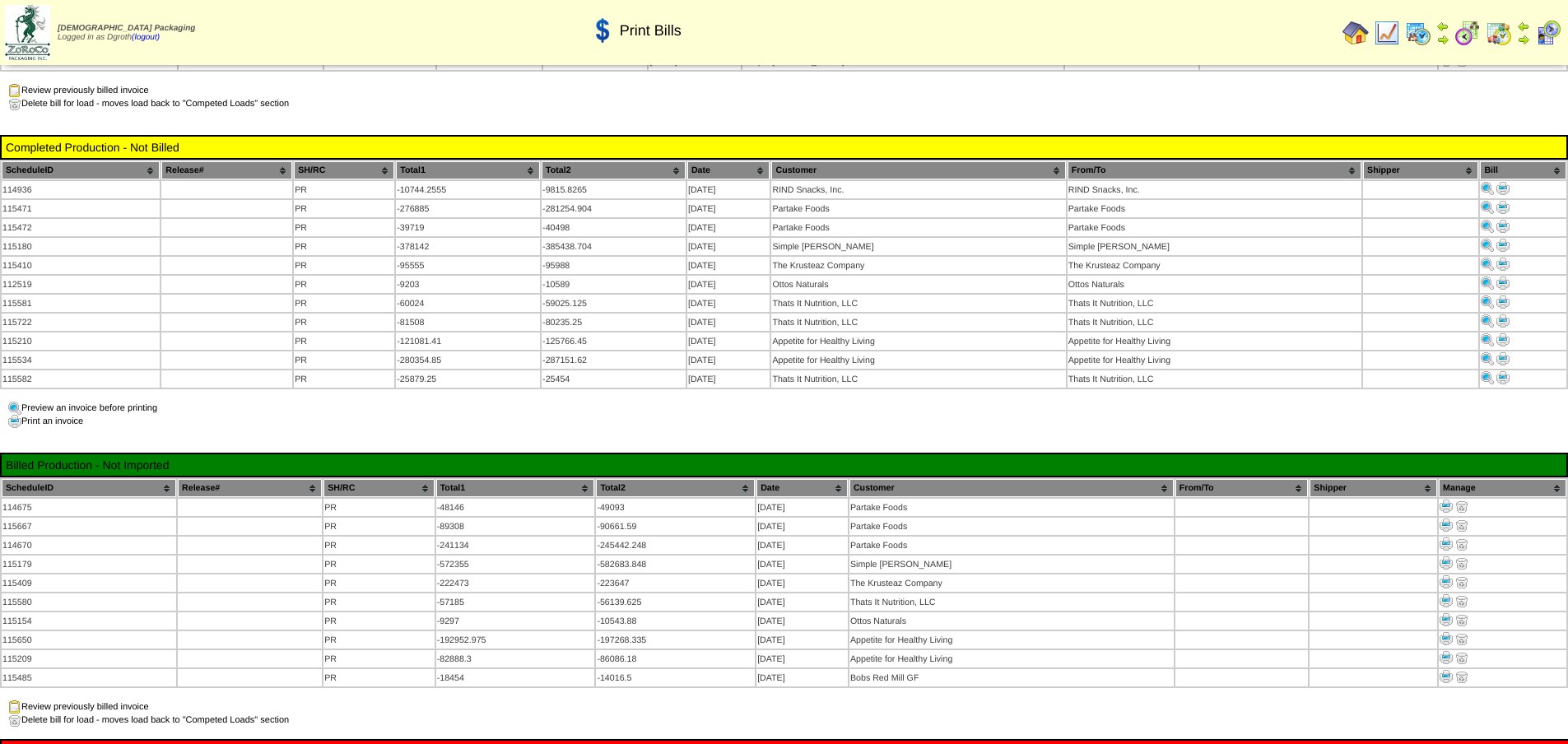
scroll to position [247, 0]
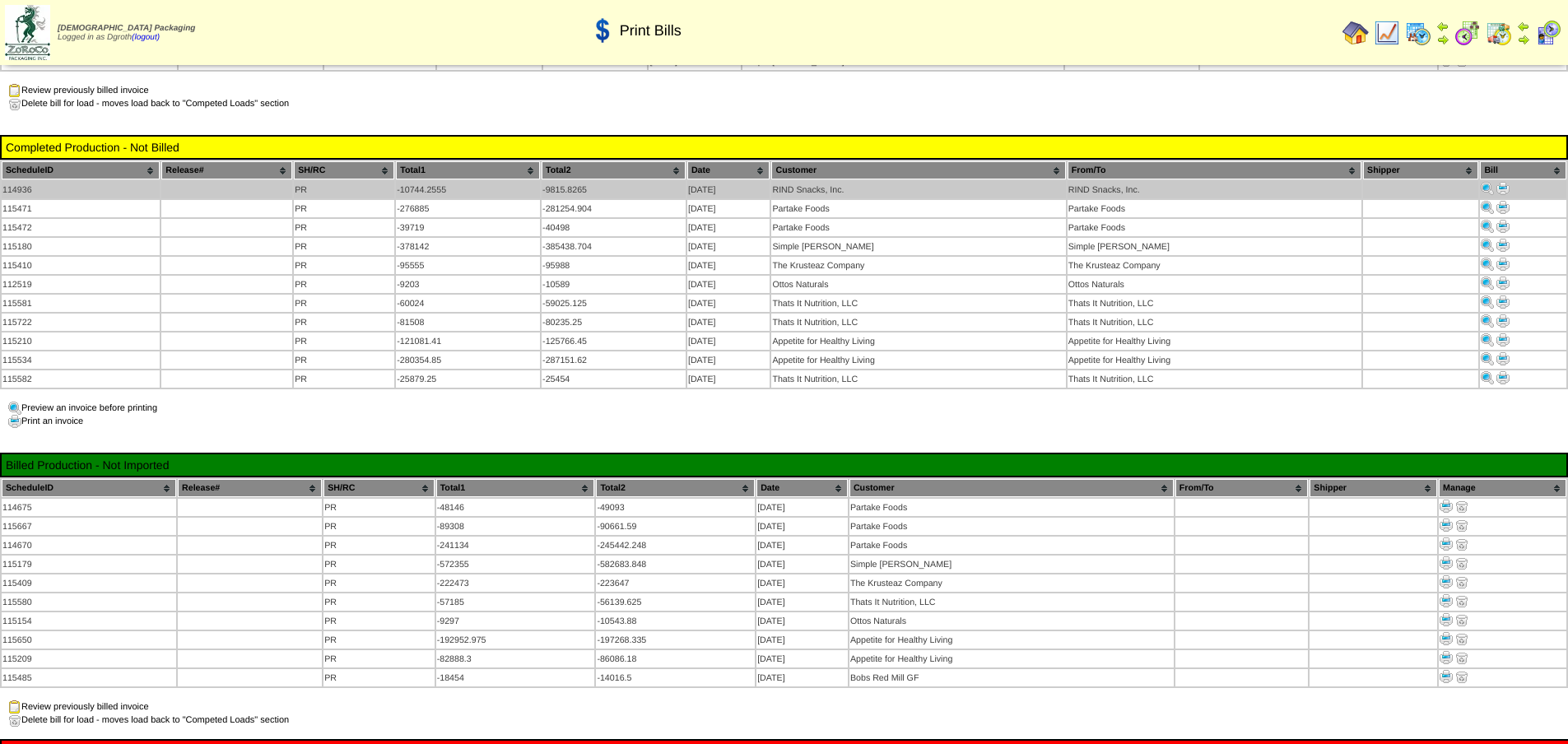
click at [1502, 186] on img at bounding box center [1504, 189] width 13 height 13
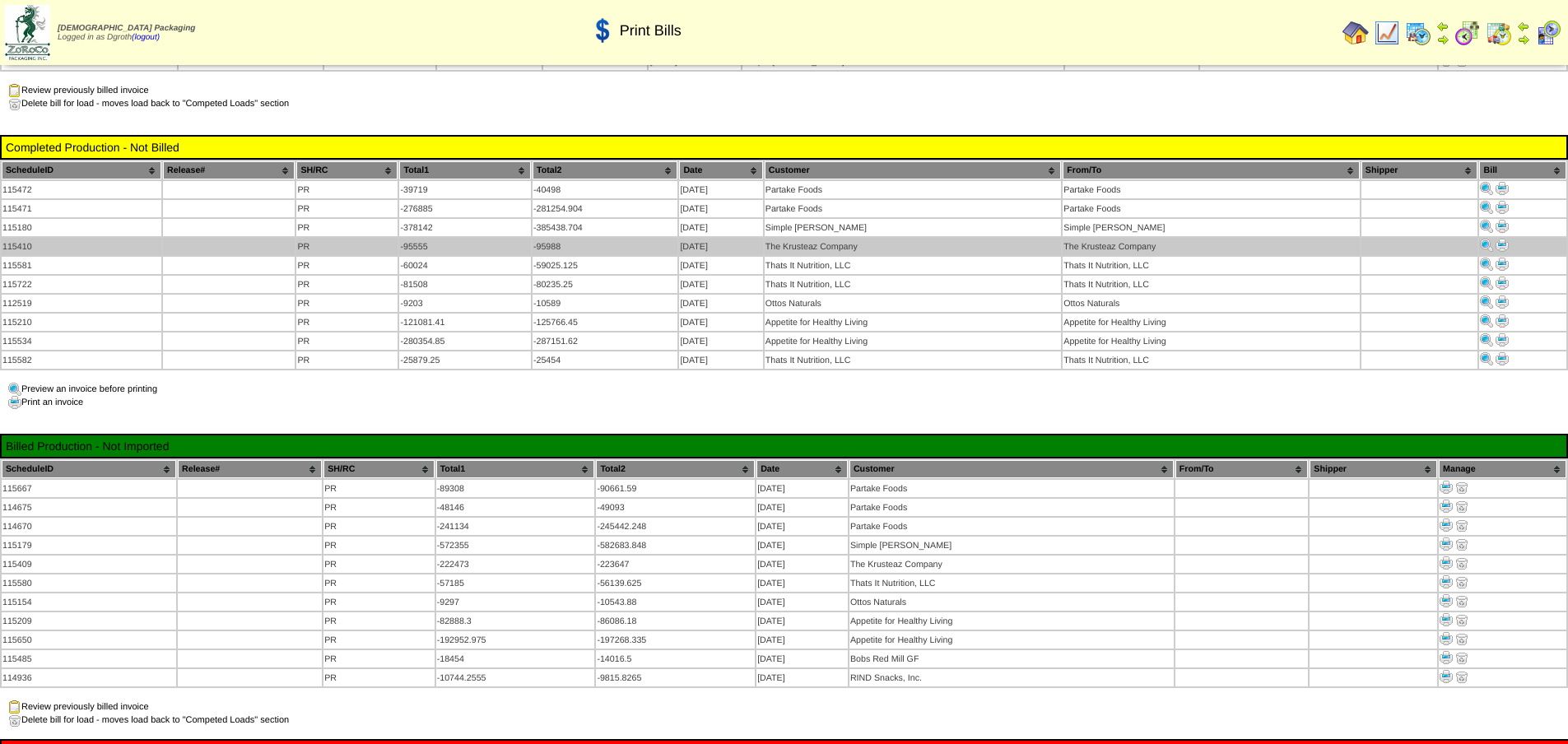
scroll to position [247, 0]
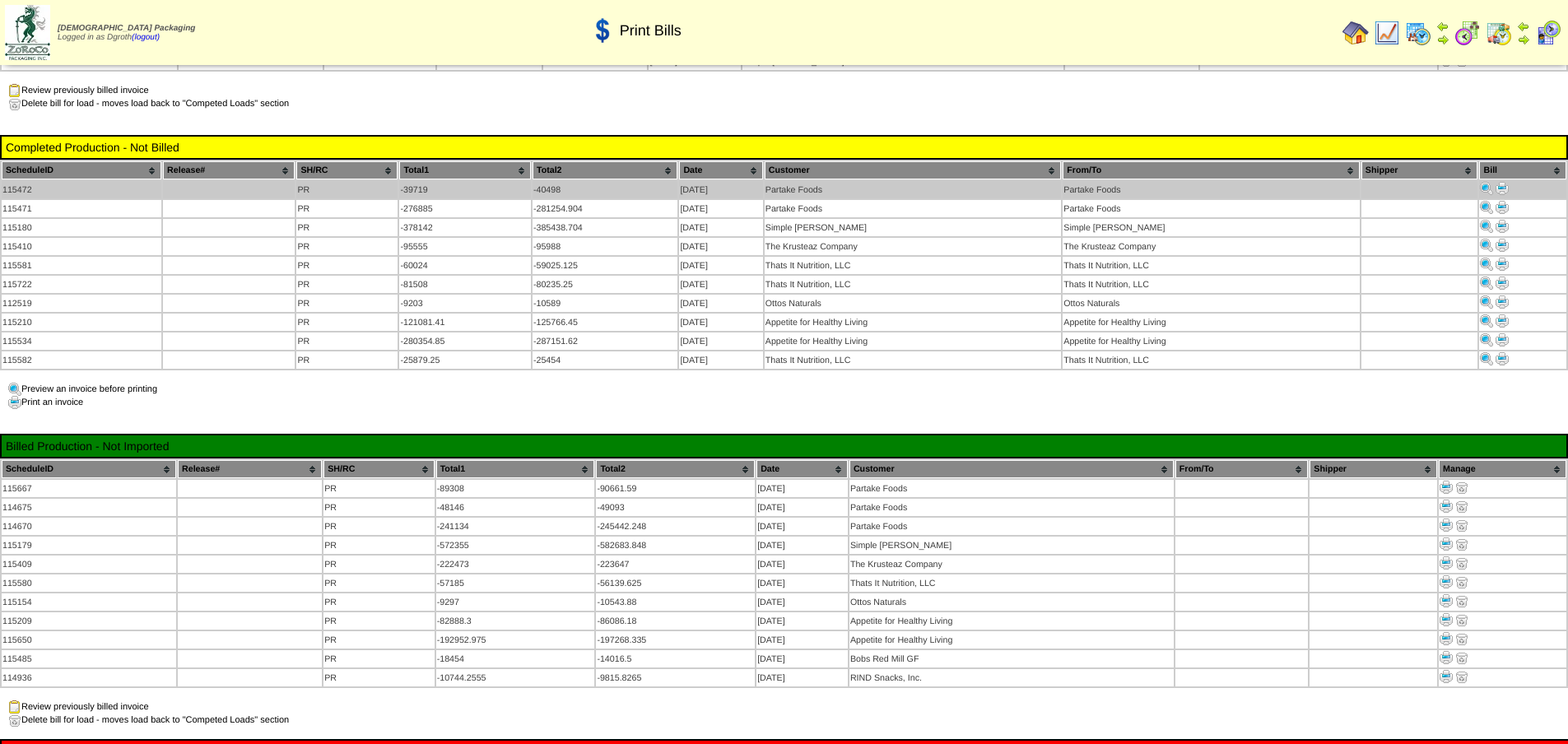
click at [1504, 183] on img at bounding box center [1503, 189] width 13 height 13
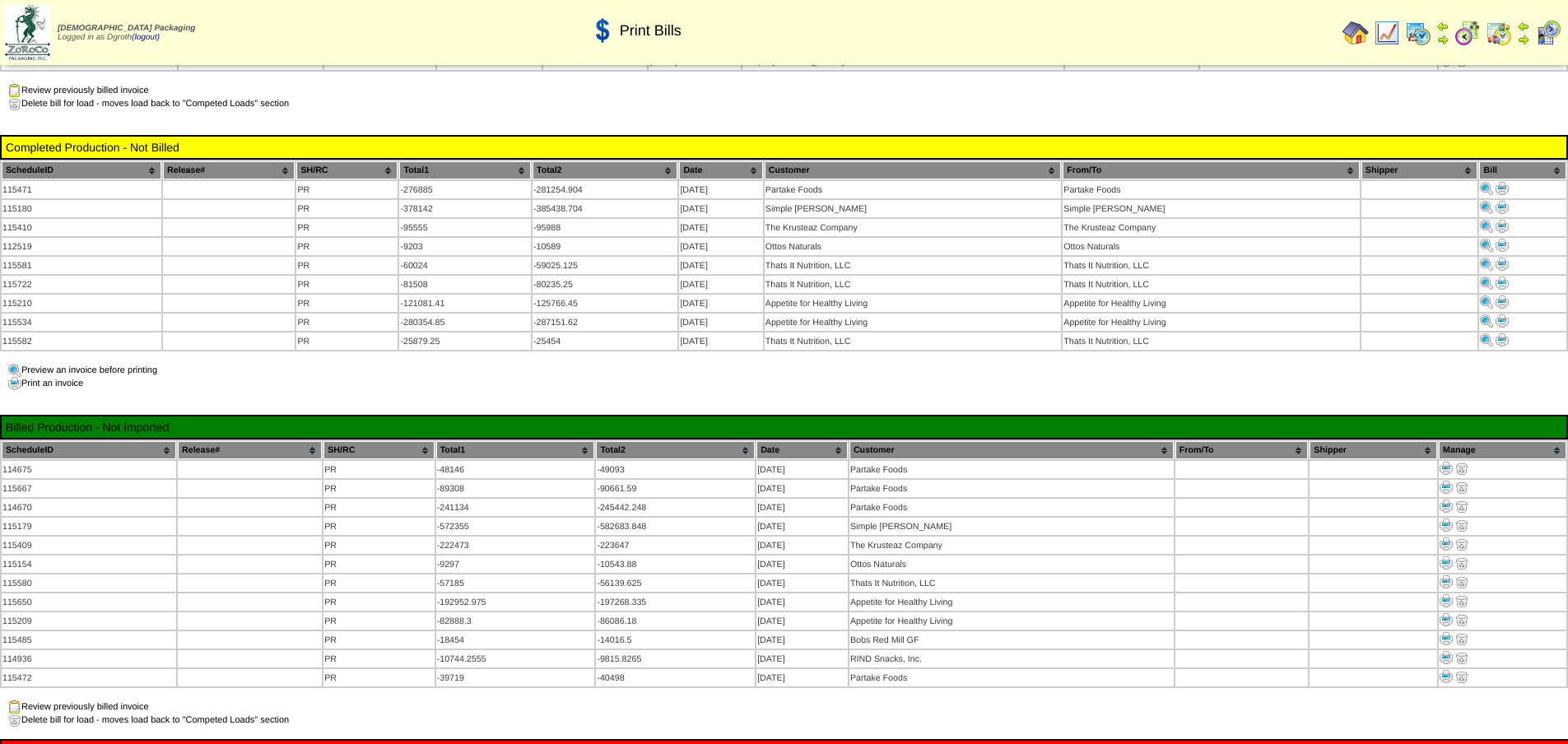
scroll to position [247, 0]
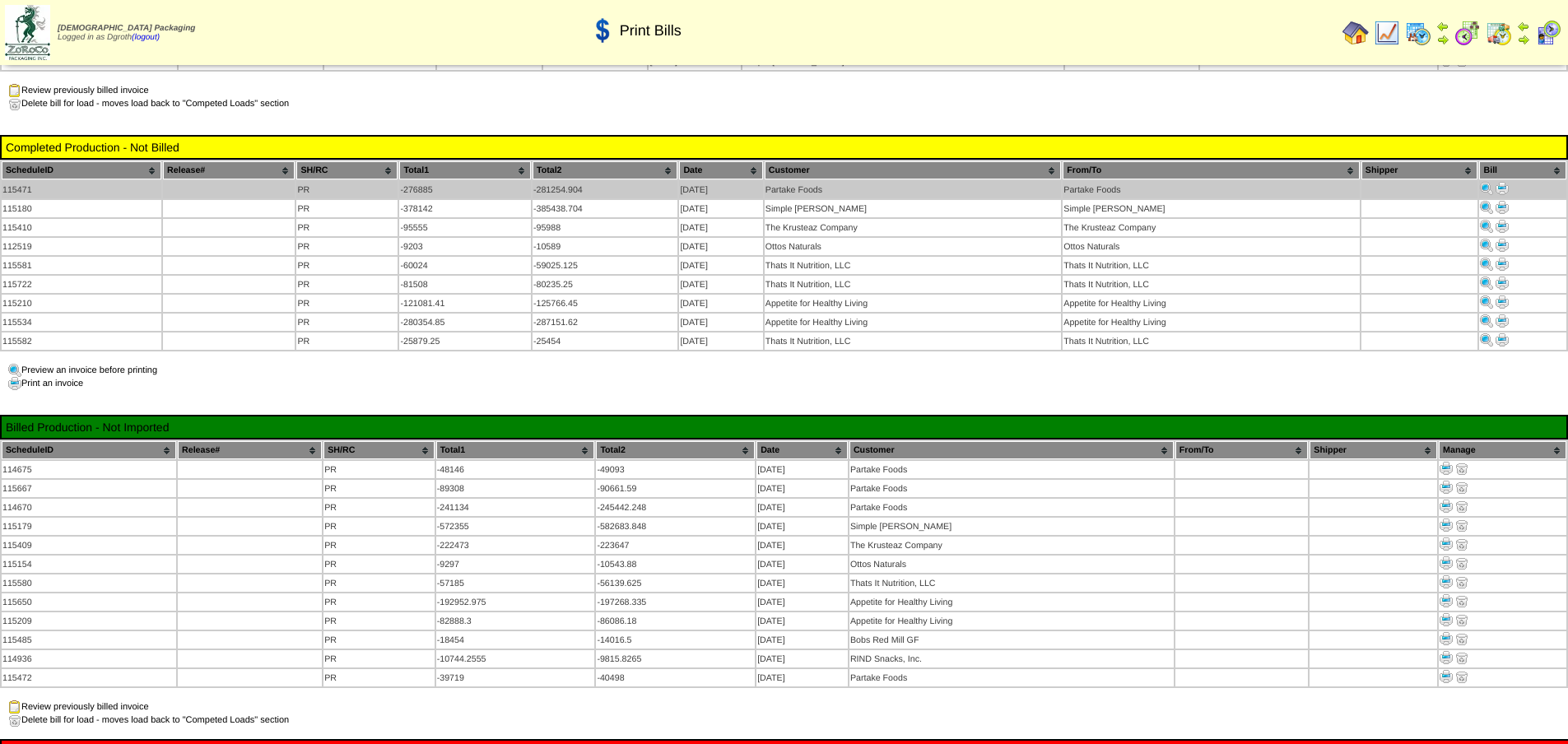
click at [1504, 185] on img at bounding box center [1503, 189] width 13 height 13
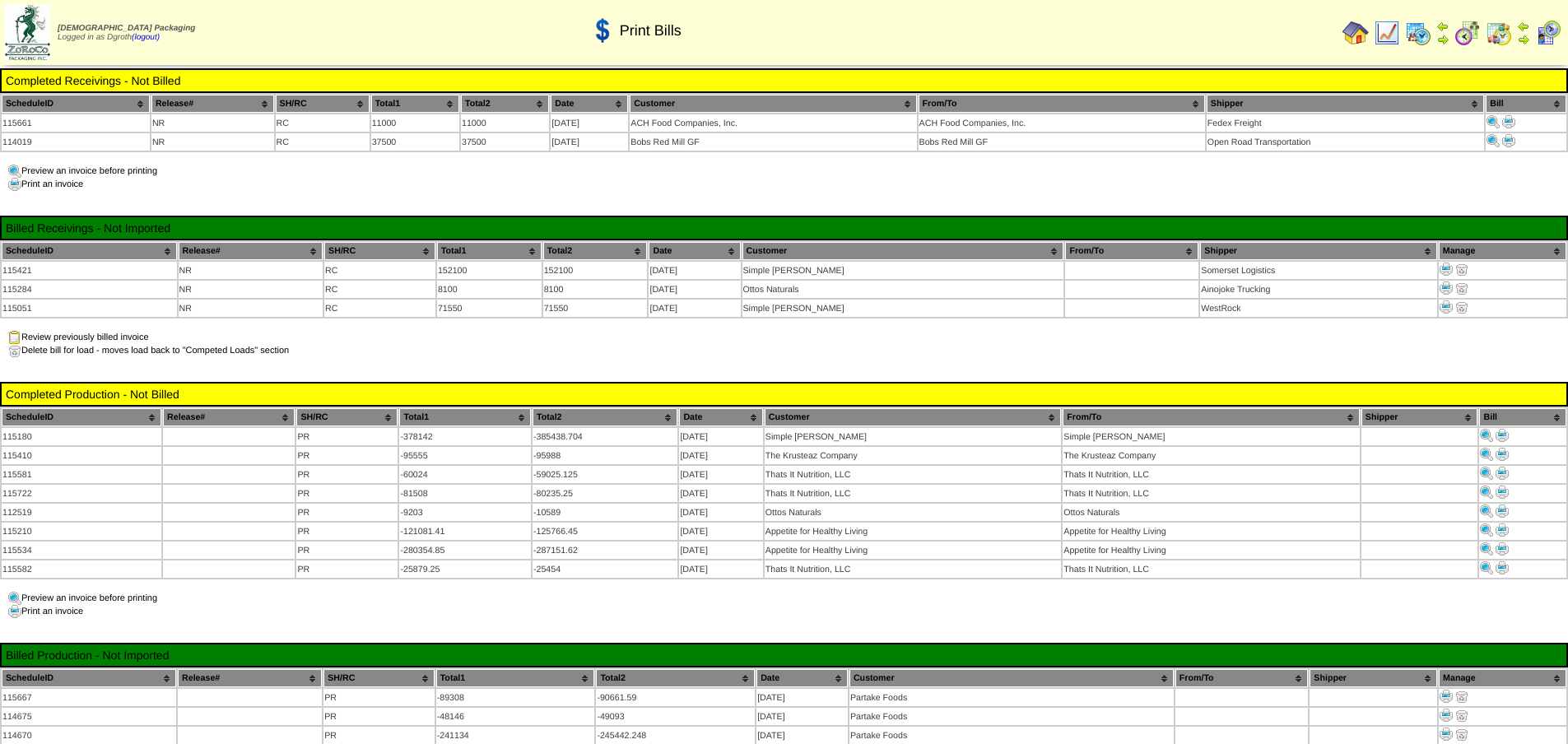
scroll to position [247, 0]
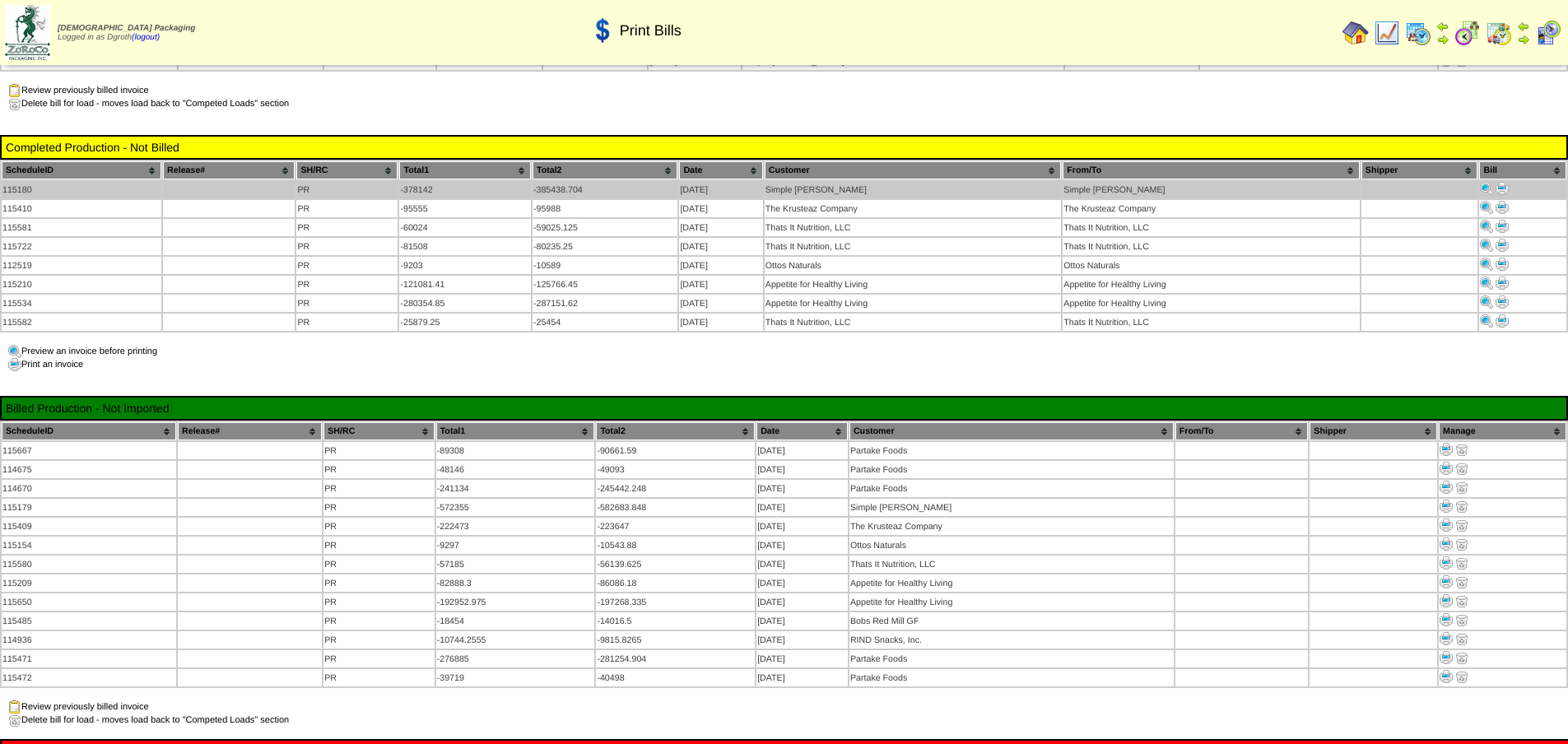
click at [1501, 184] on img at bounding box center [1503, 189] width 13 height 13
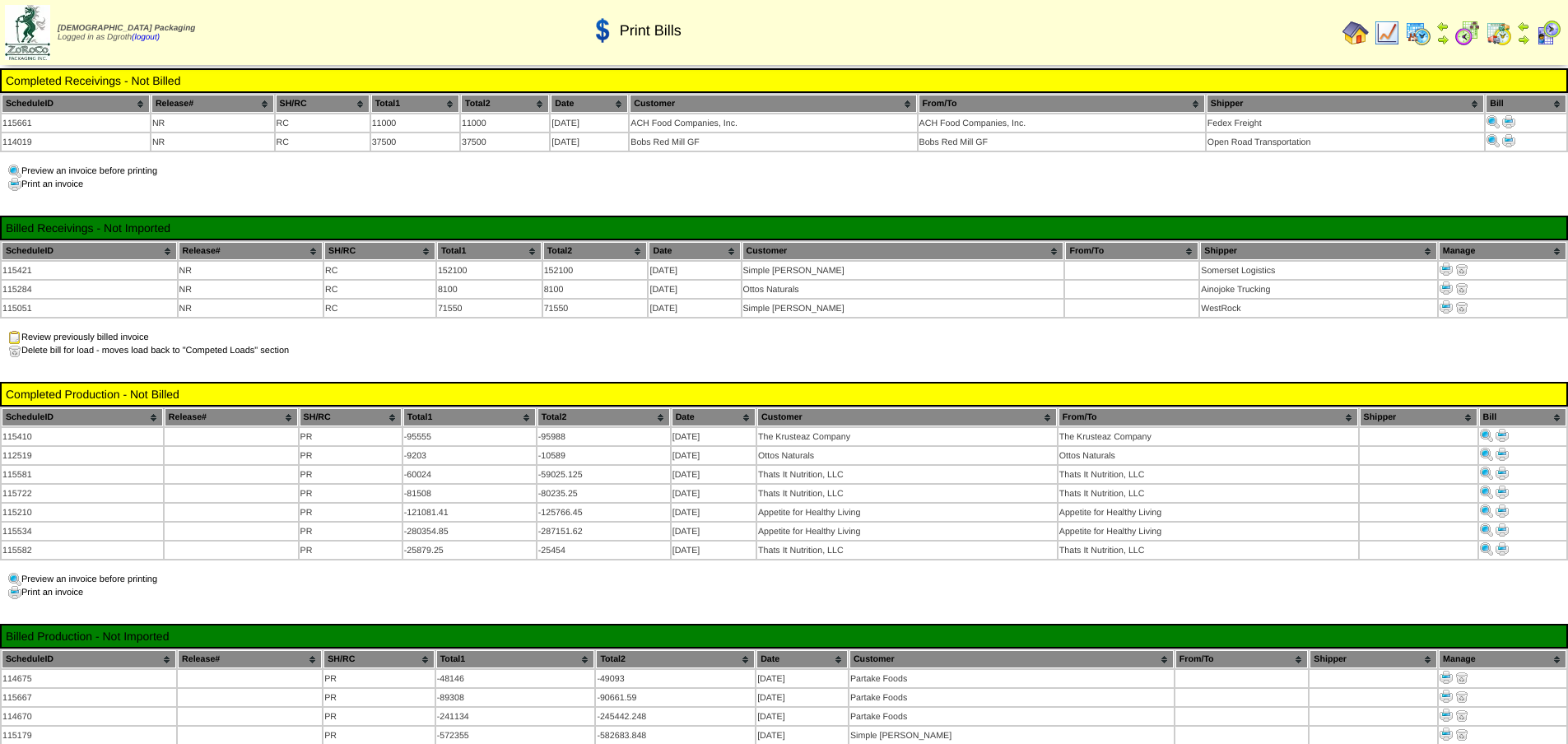
scroll to position [247, 0]
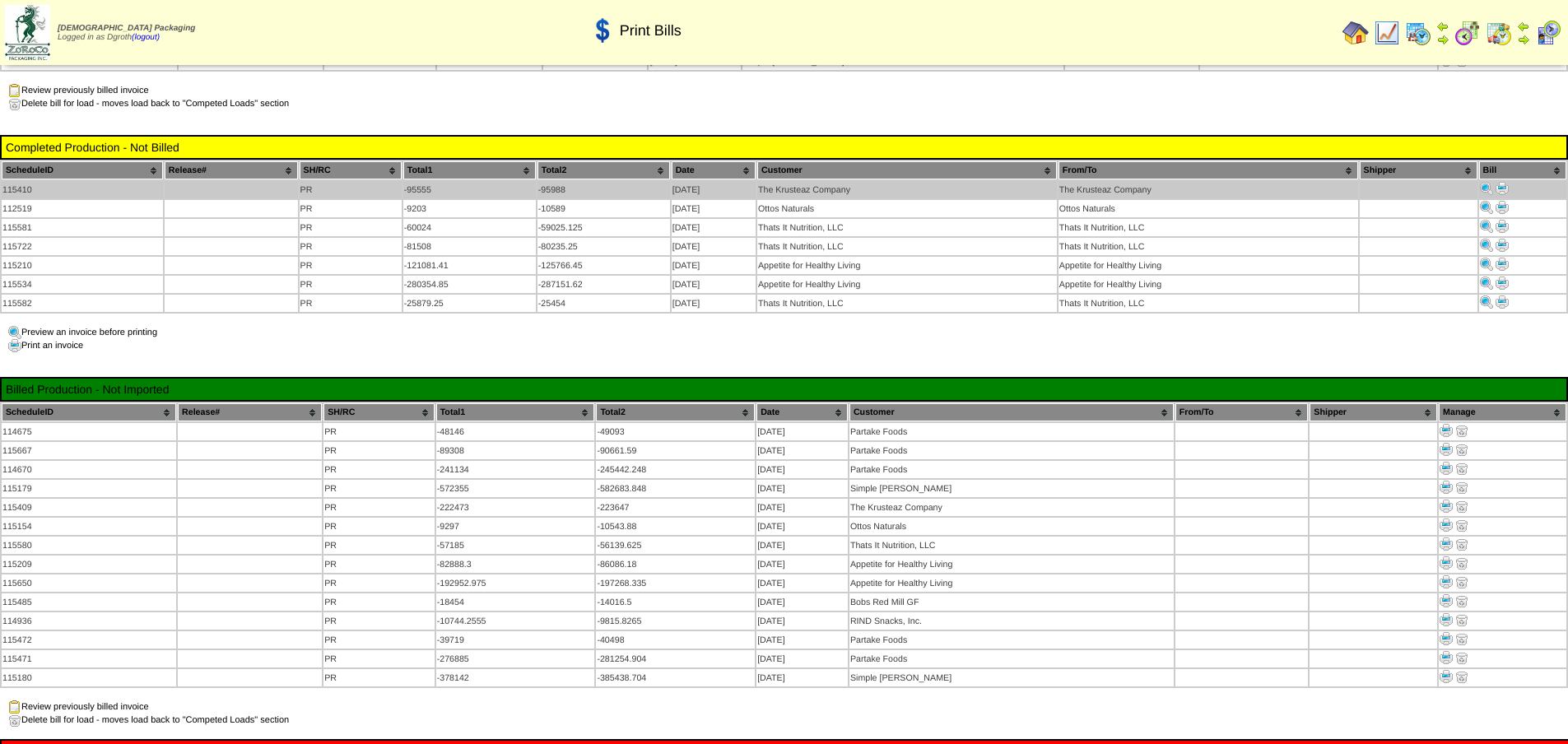
click at [1503, 185] on img at bounding box center [1503, 189] width 13 height 13
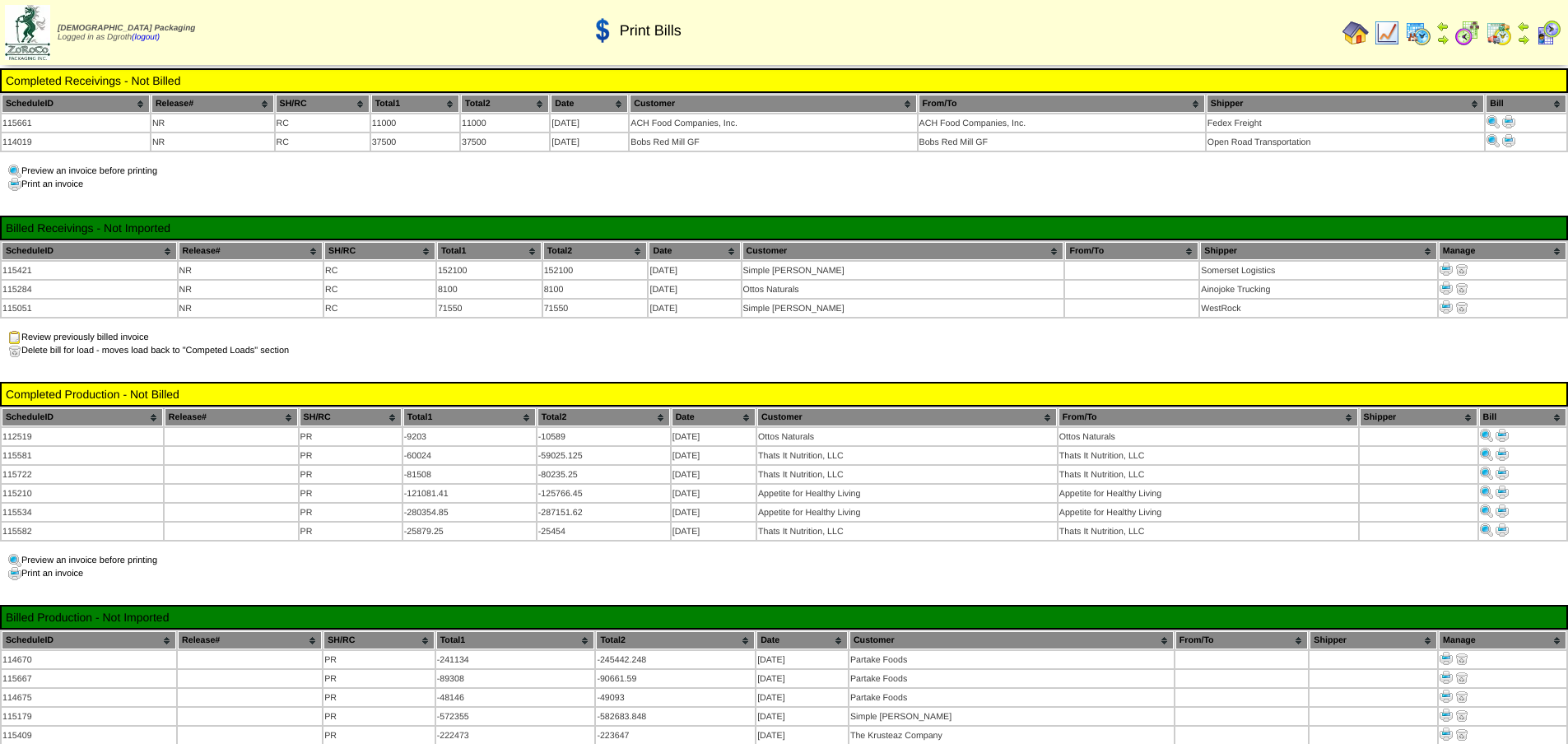
scroll to position [247, 0]
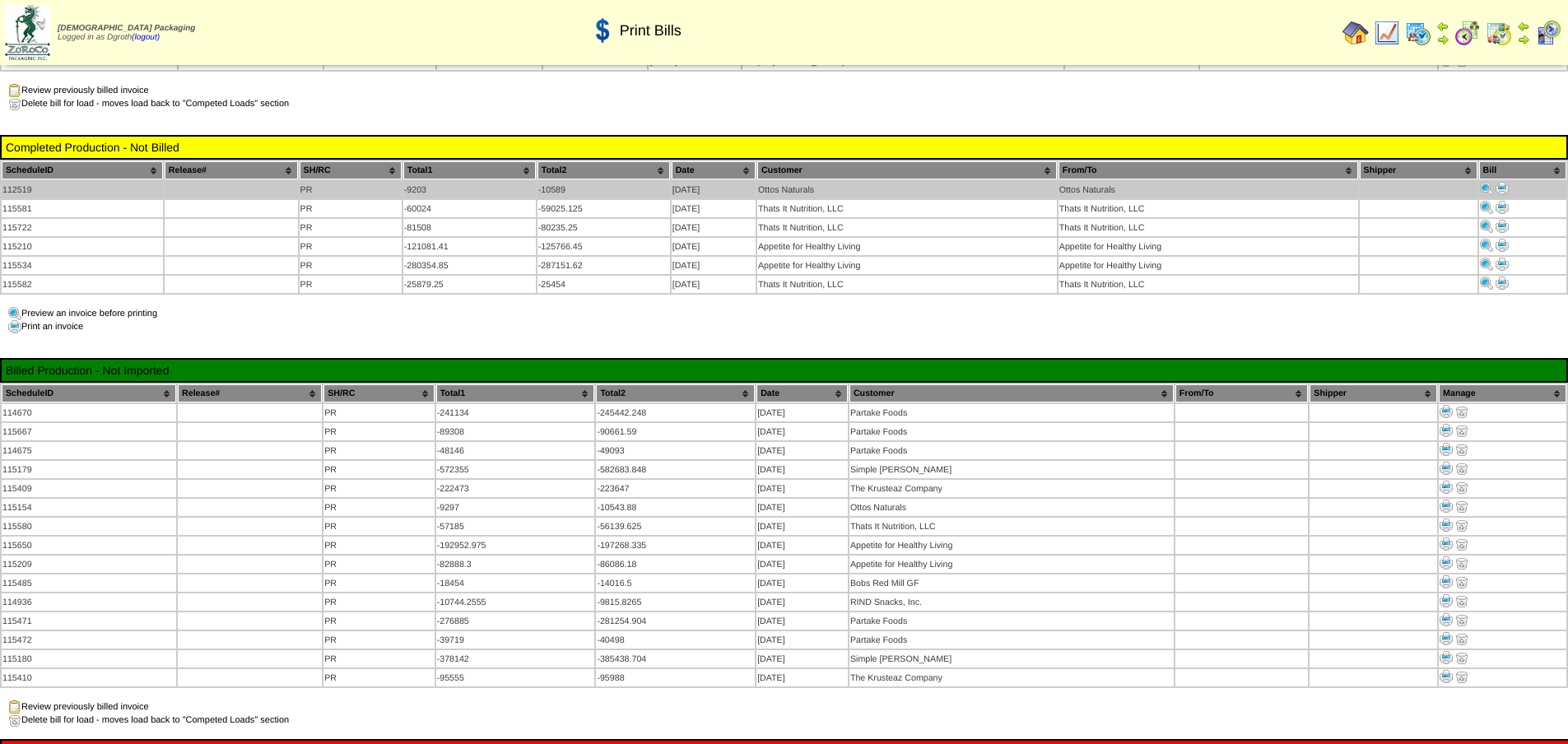
click at [1504, 184] on img at bounding box center [1503, 189] width 13 height 13
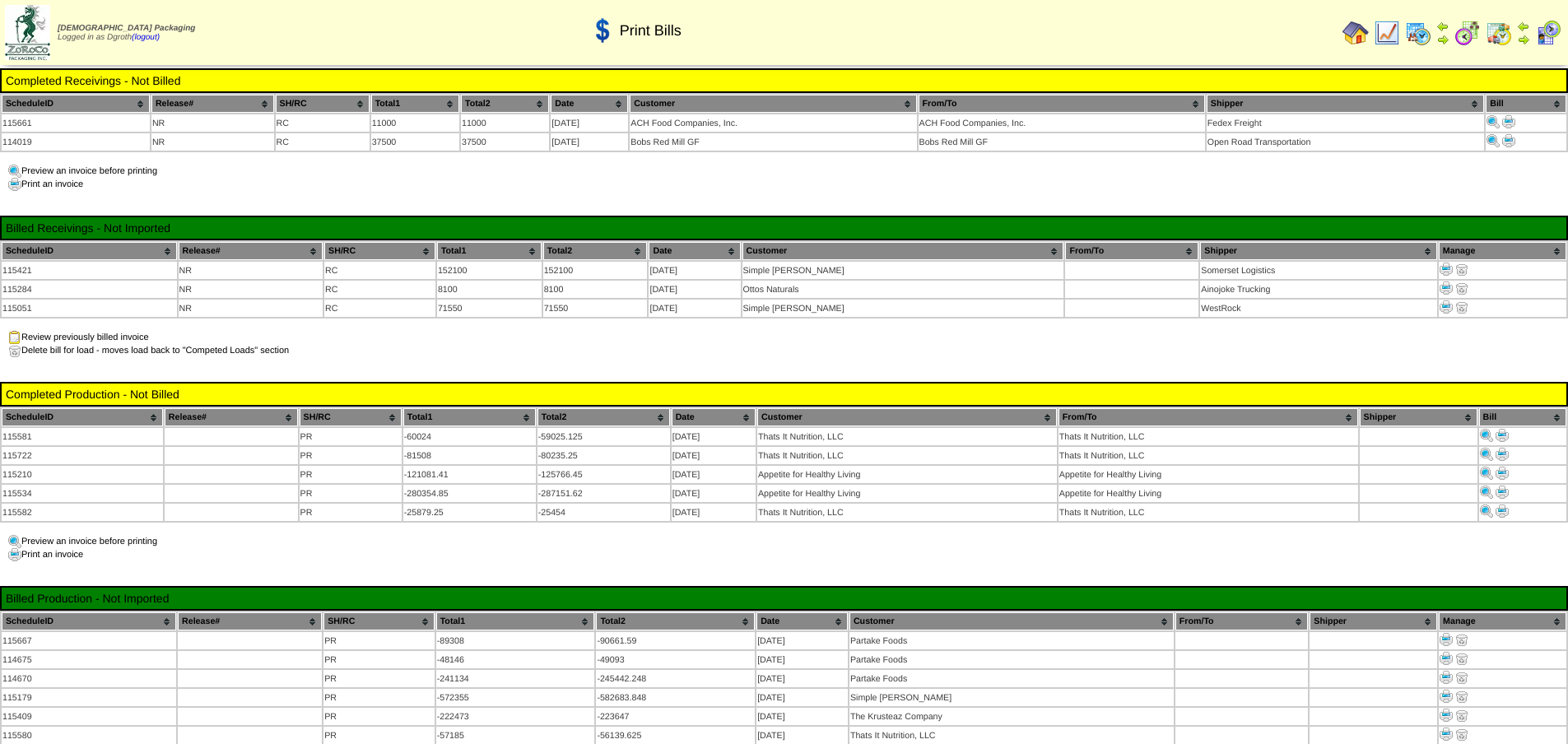
scroll to position [247, 0]
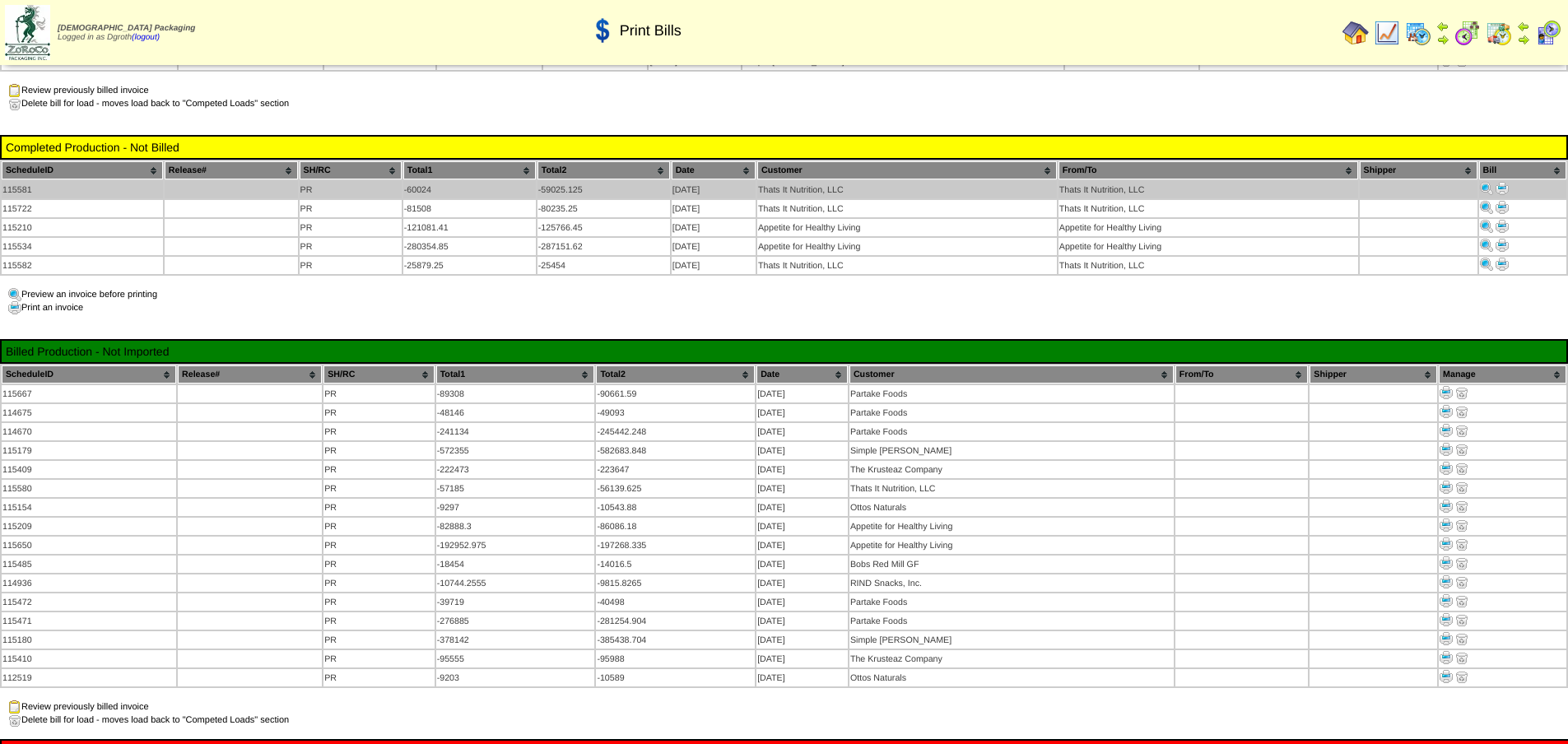
click at [1500, 182] on img at bounding box center [1503, 189] width 13 height 13
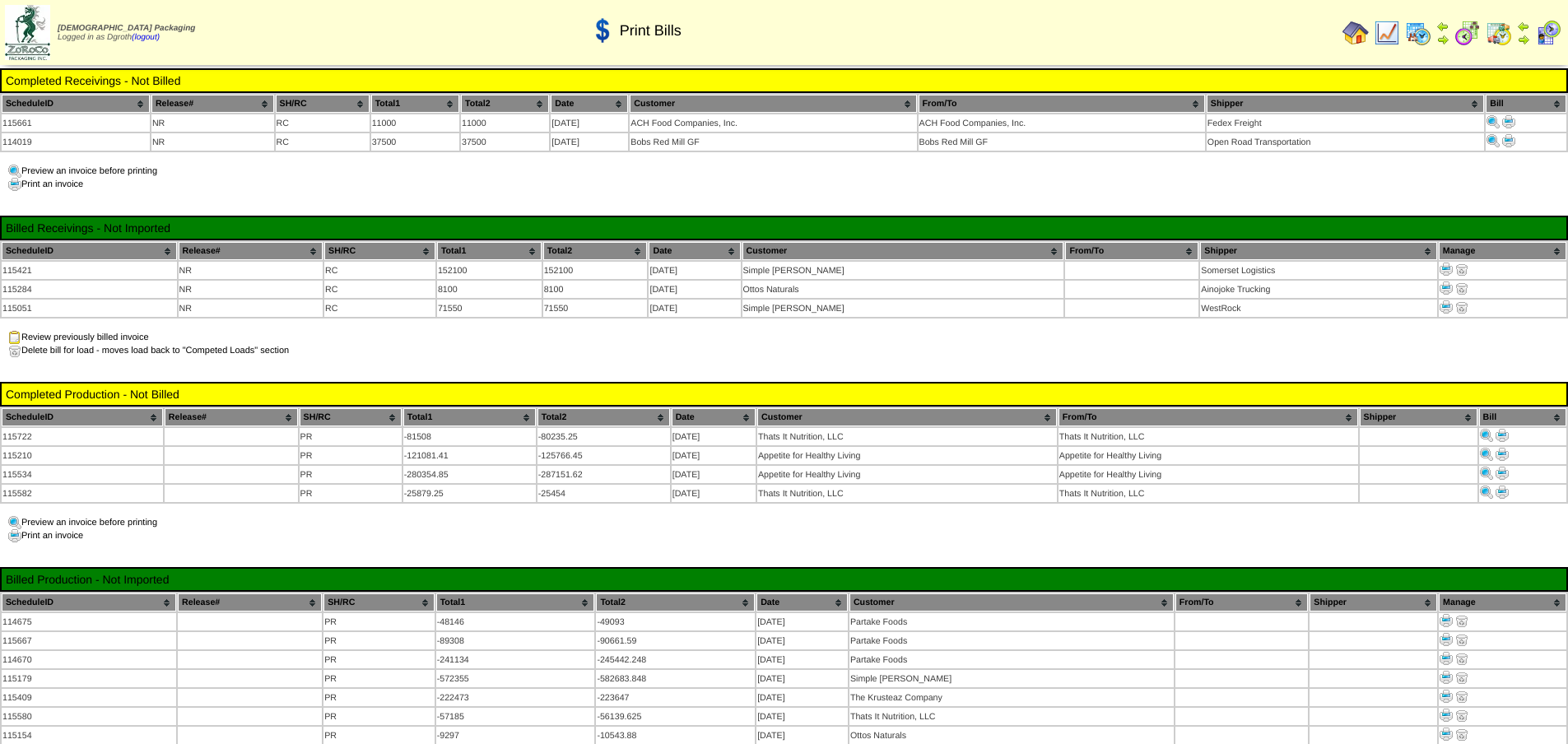
scroll to position [247, 0]
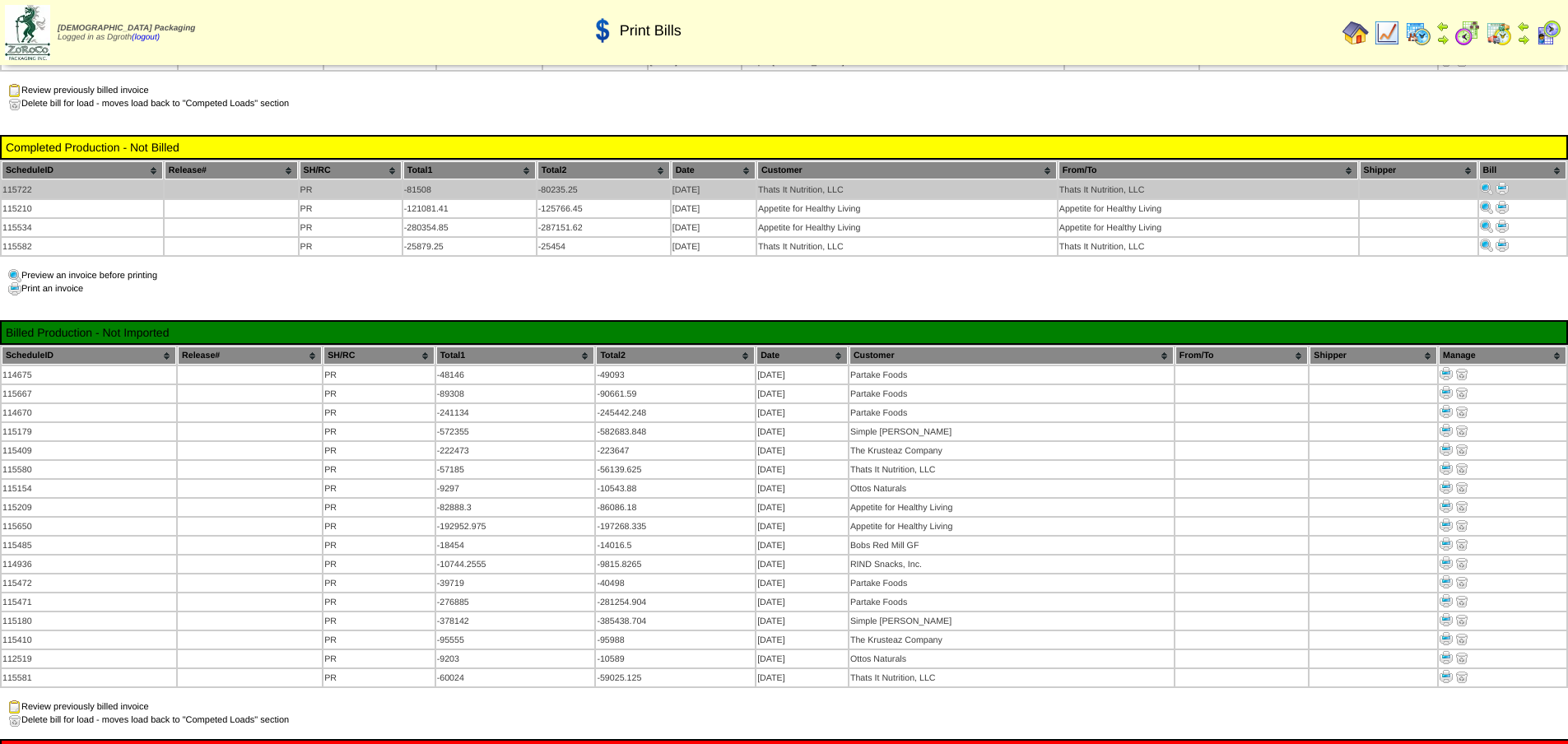
click at [1503, 182] on img at bounding box center [1503, 189] width 13 height 13
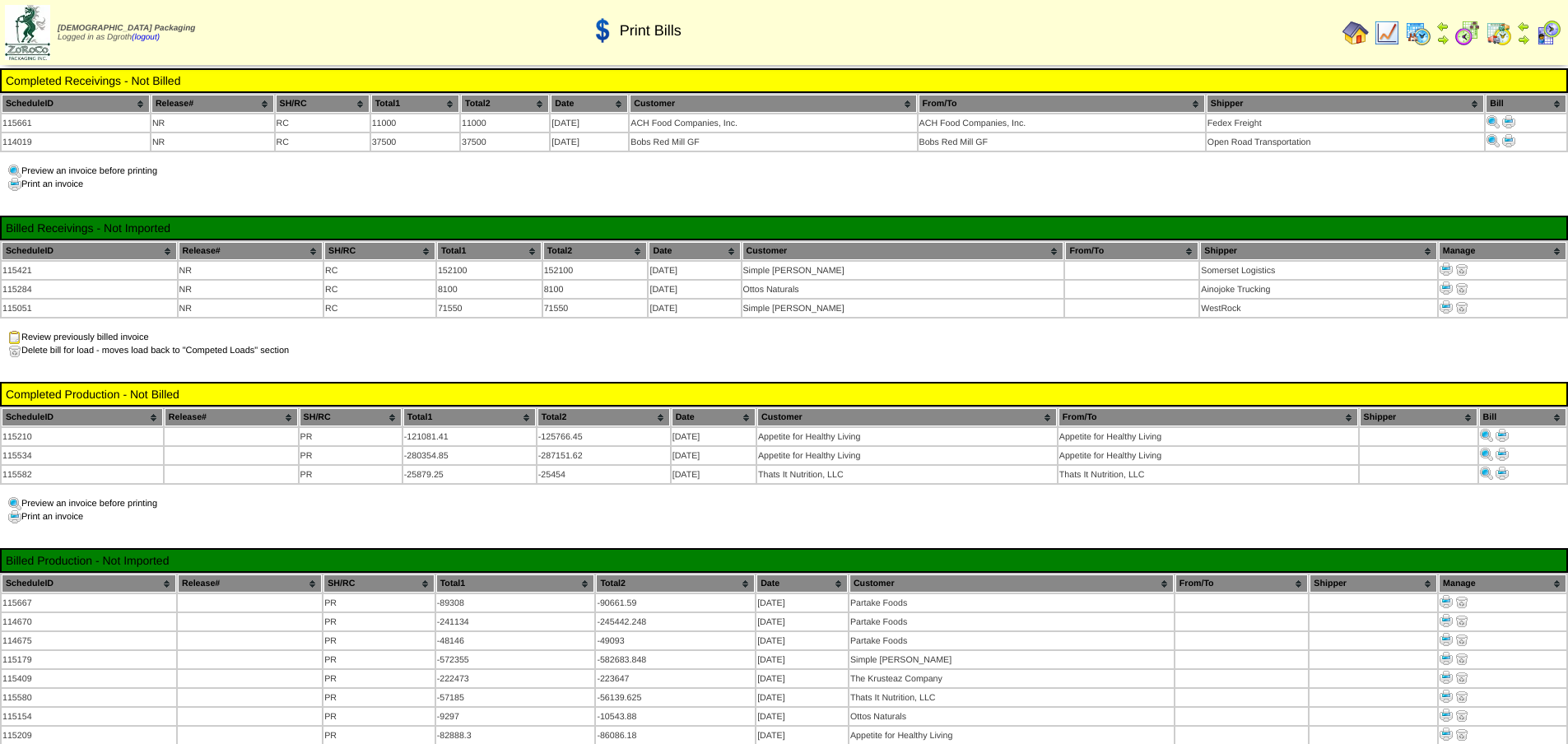
scroll to position [247, 0]
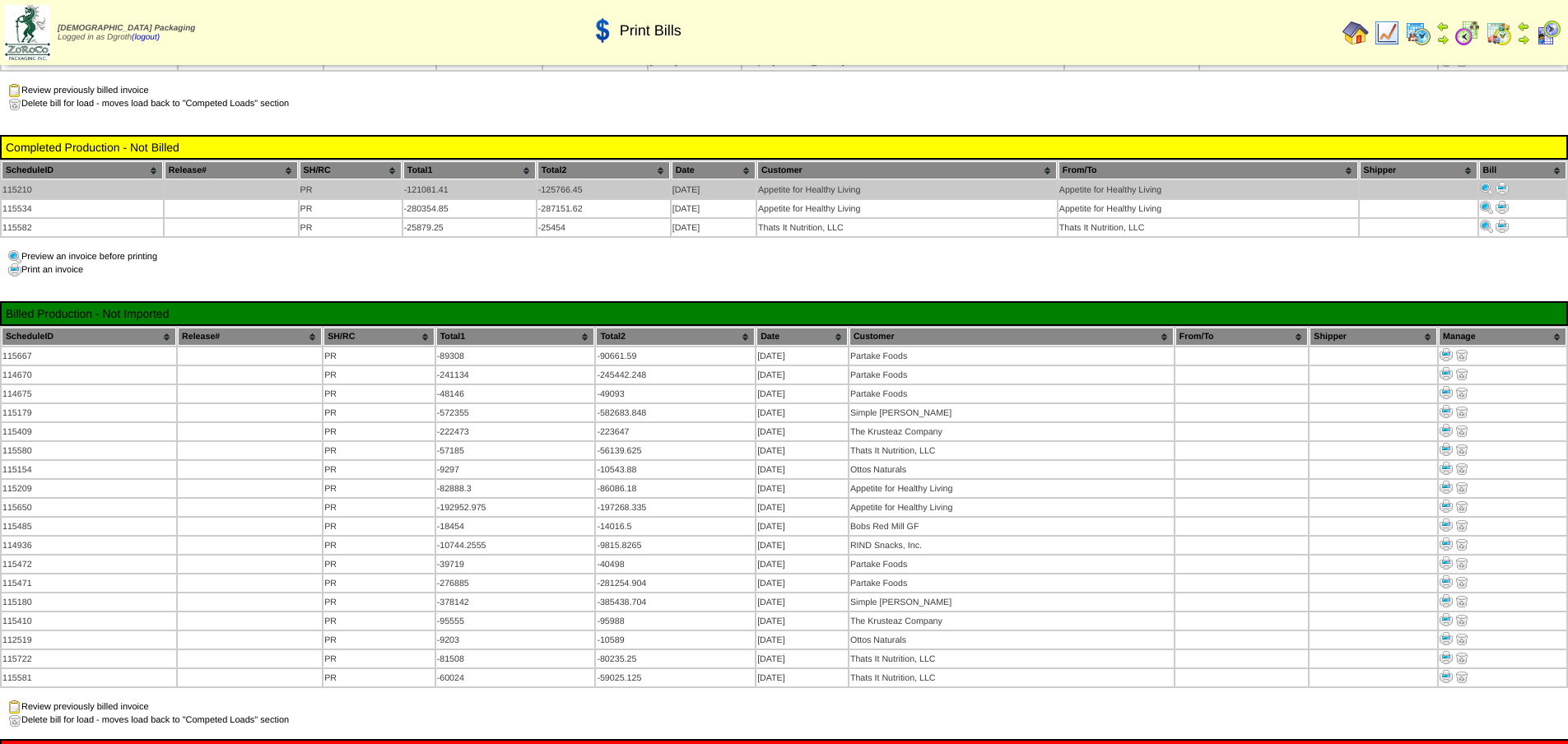
click at [1500, 182] on img at bounding box center [1503, 189] width 13 height 13
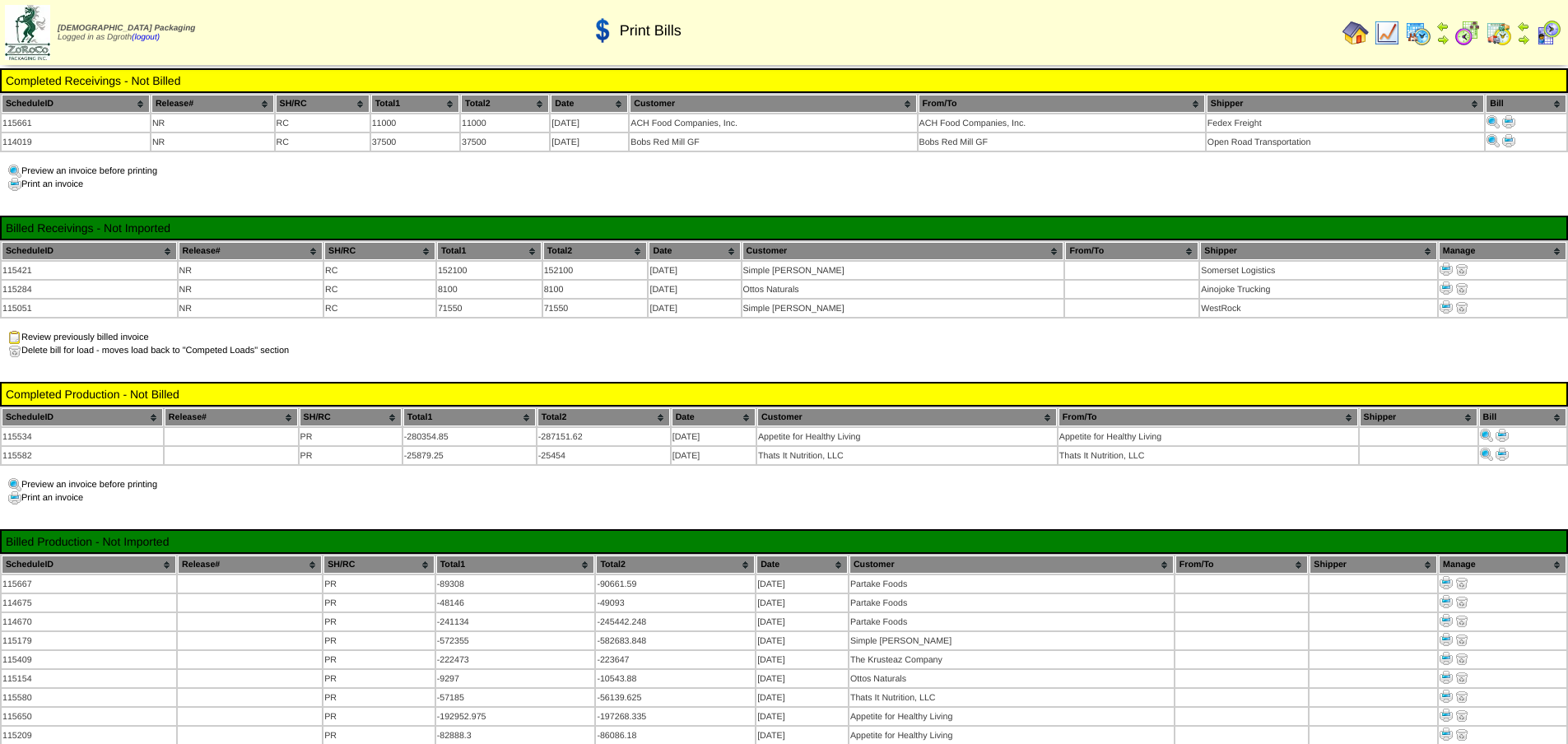
scroll to position [247, 0]
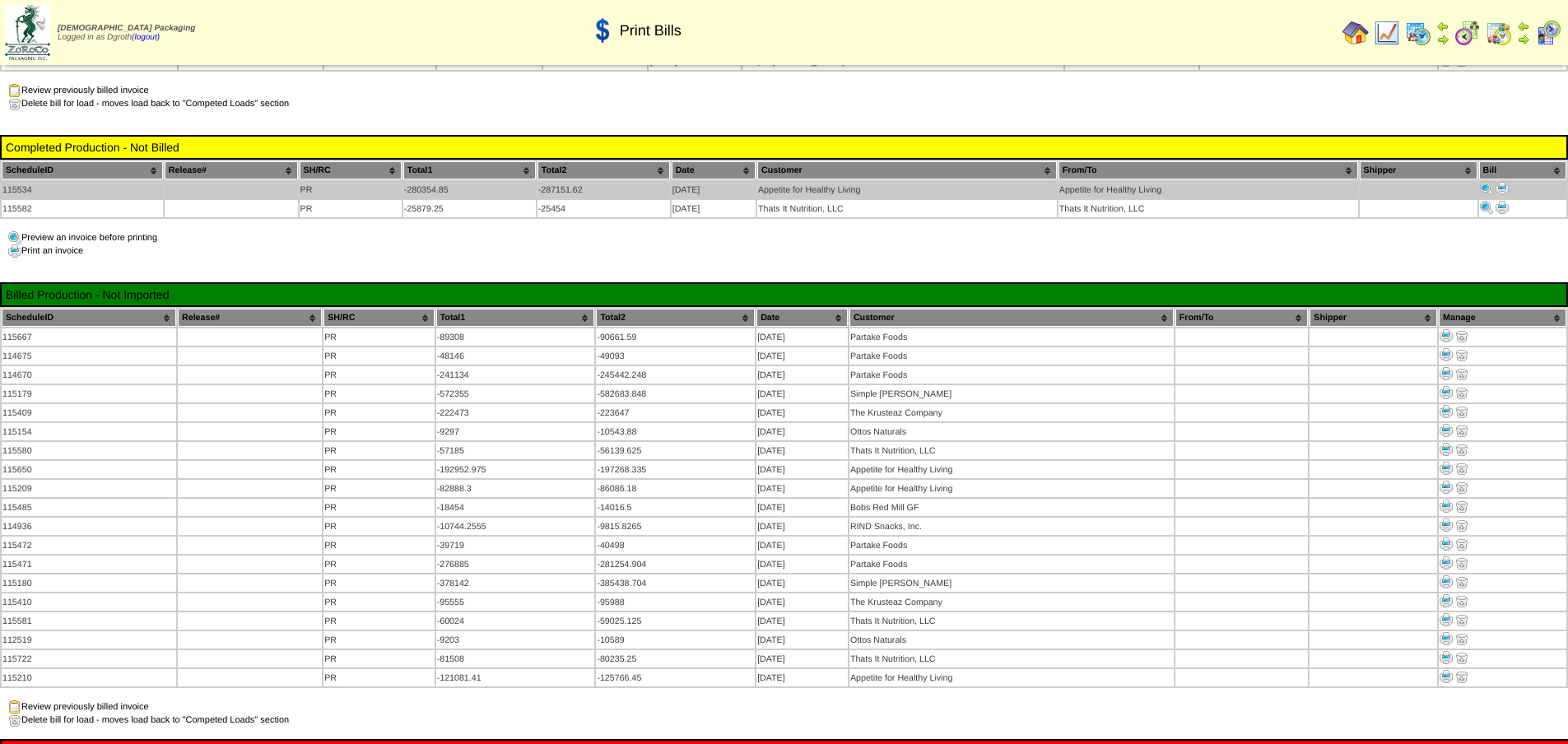
click at [1500, 186] on img at bounding box center [1503, 189] width 13 height 13
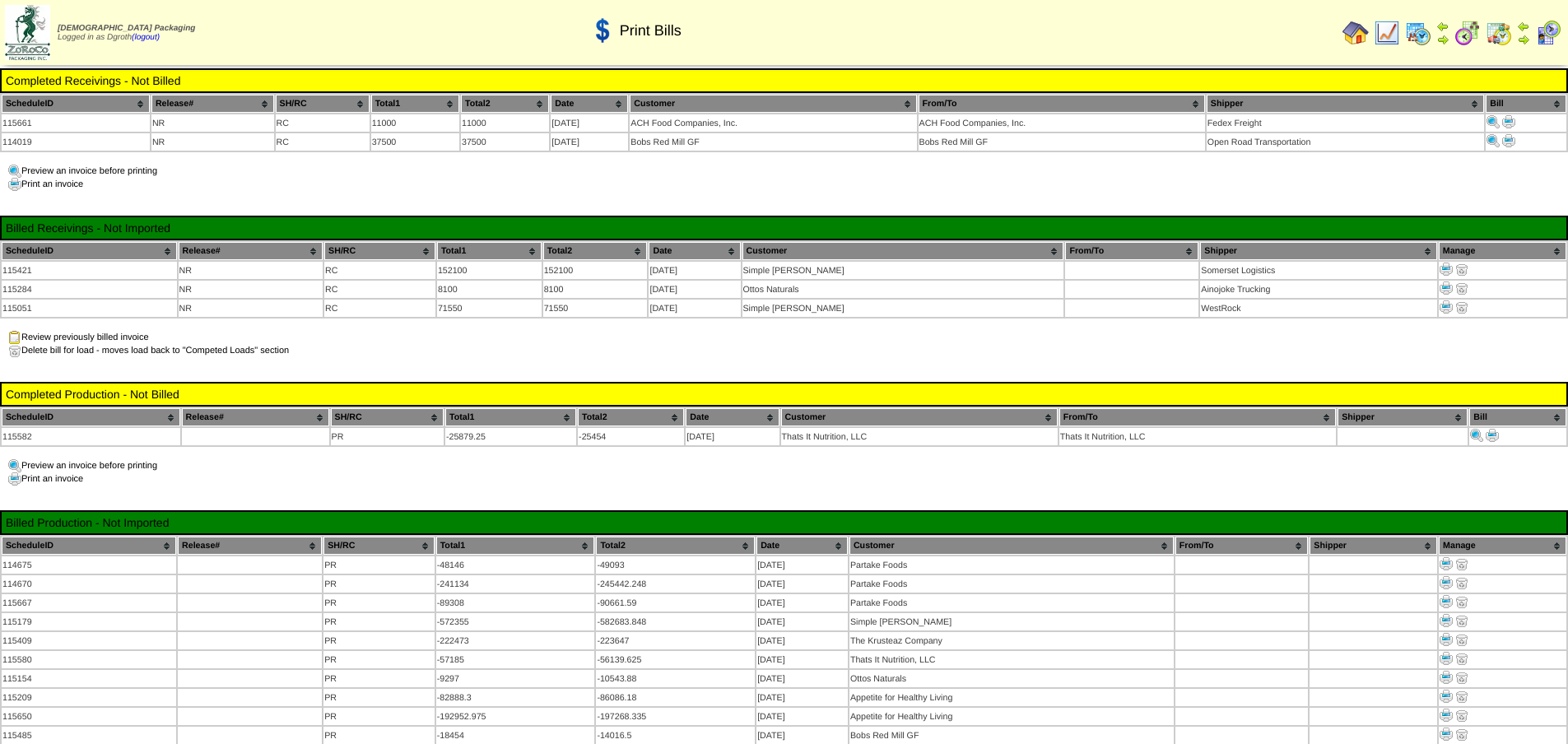
scroll to position [247, 0]
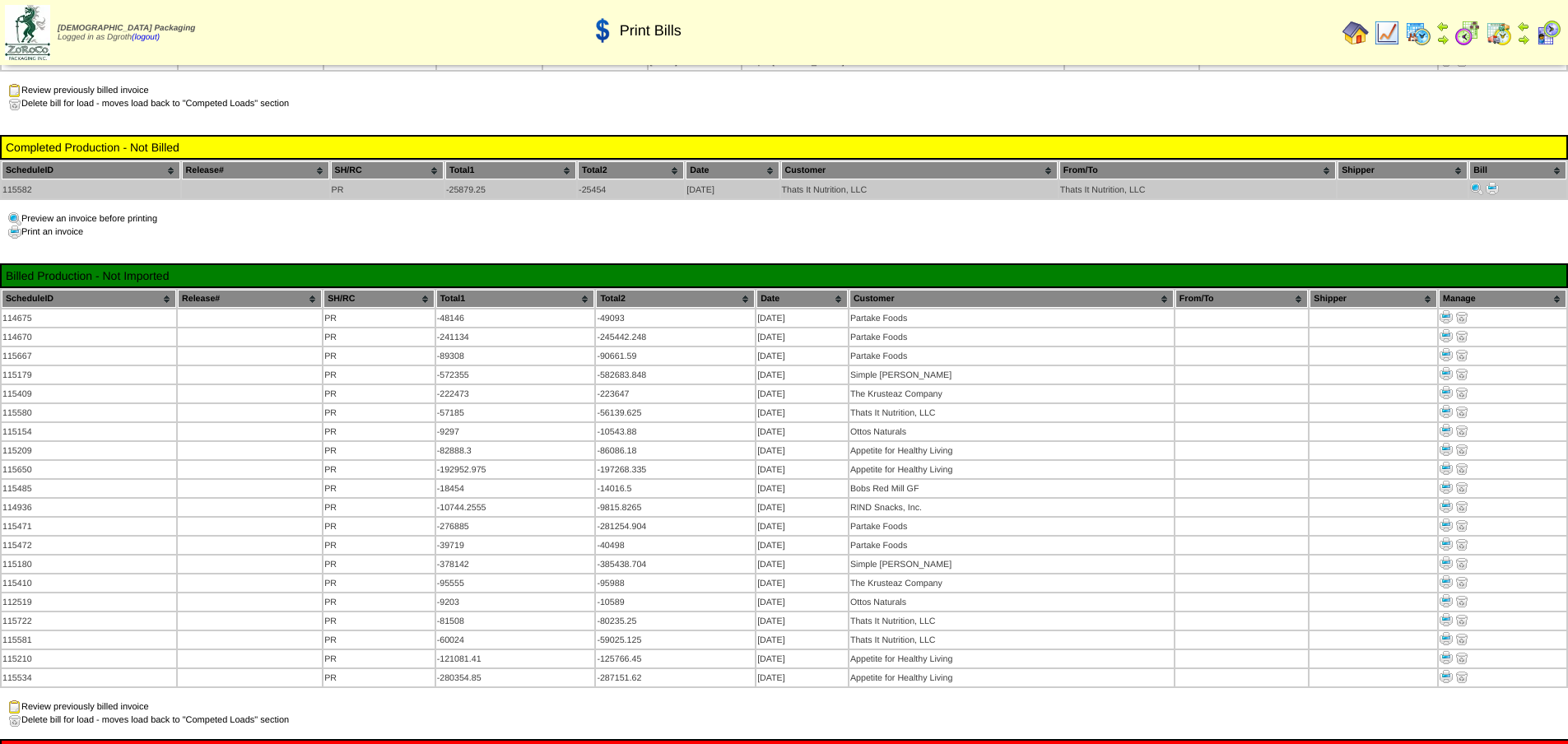
click at [1494, 187] on img at bounding box center [1493, 189] width 13 height 13
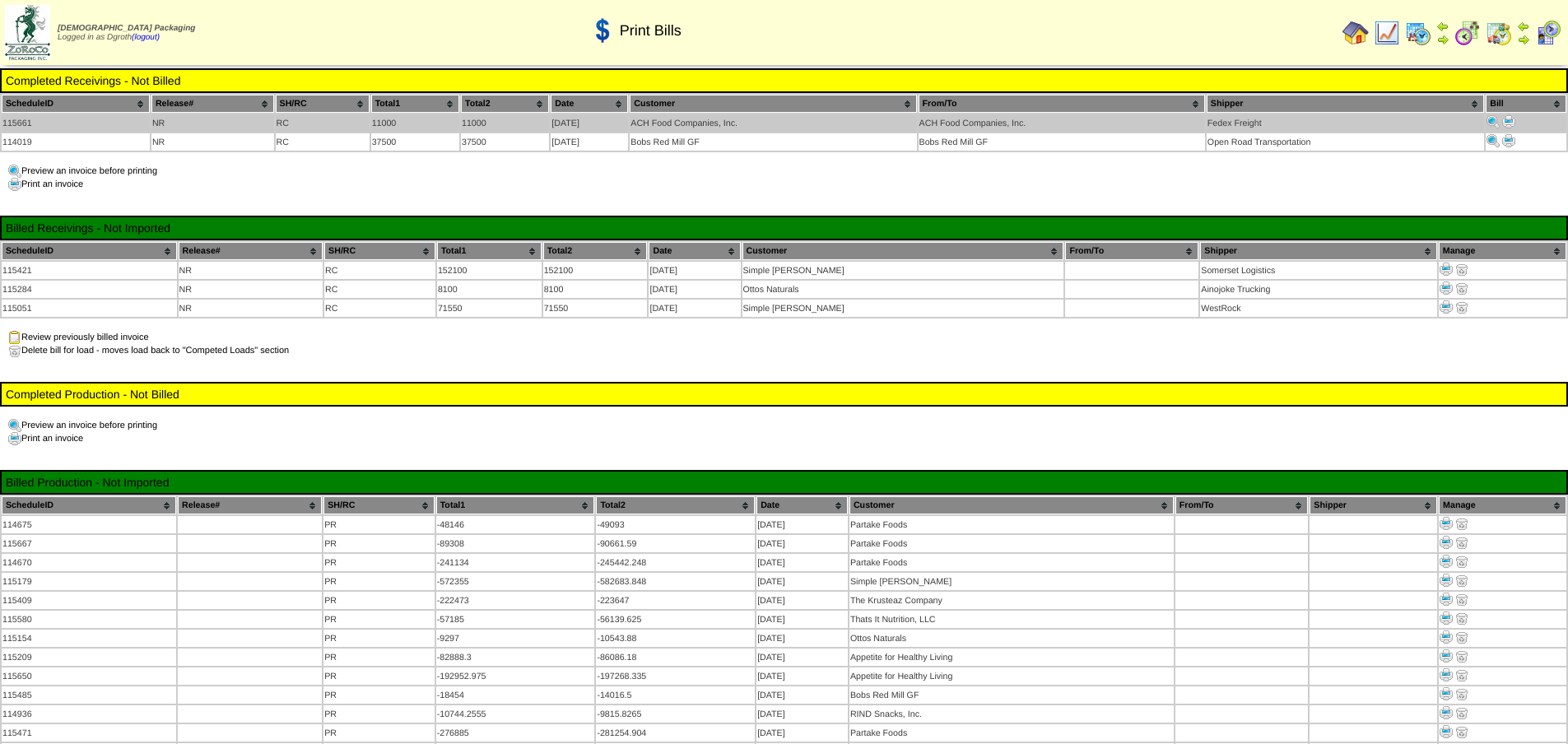
click at [1509, 122] on img at bounding box center [1509, 122] width 13 height 13
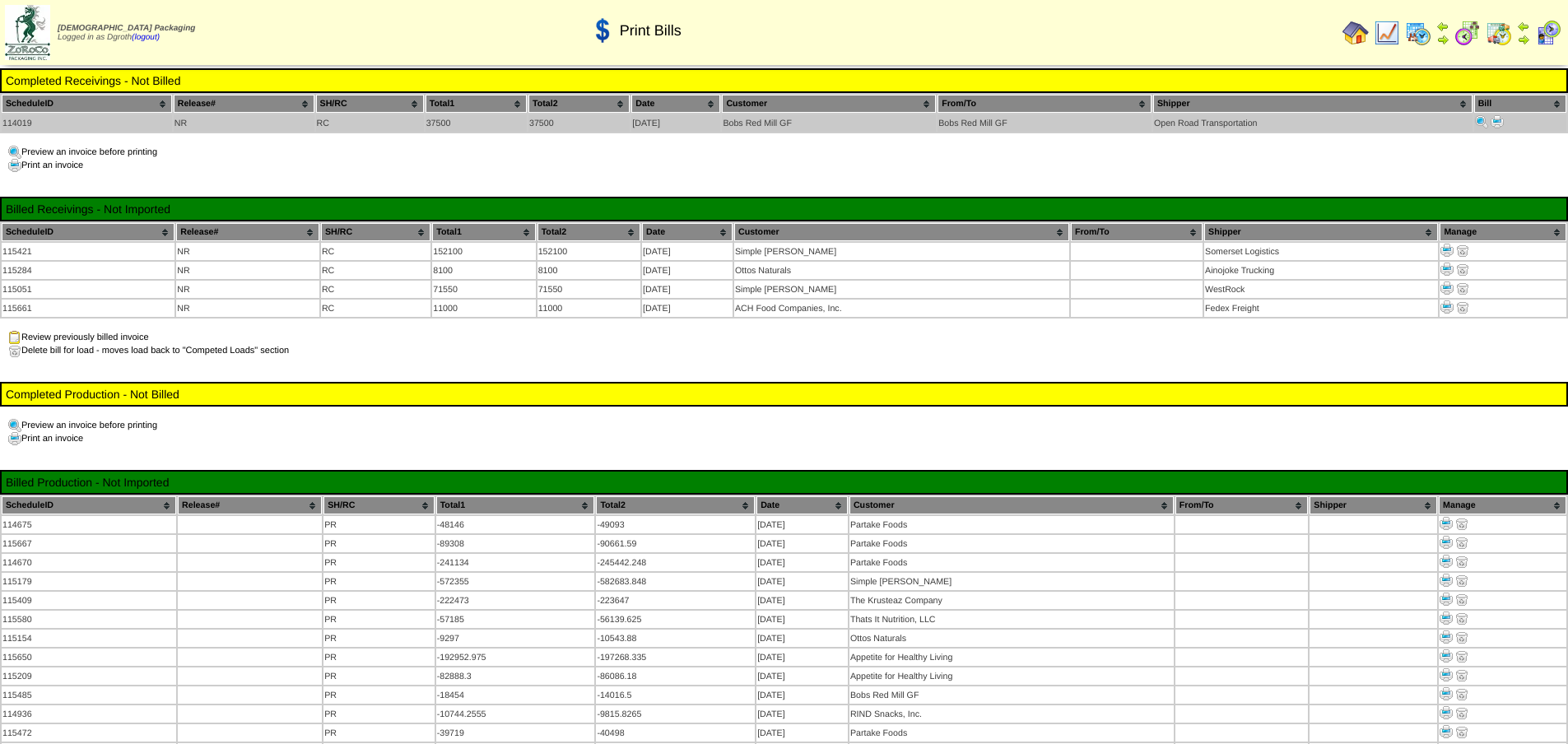
click at [1499, 117] on img at bounding box center [1498, 122] width 13 height 13
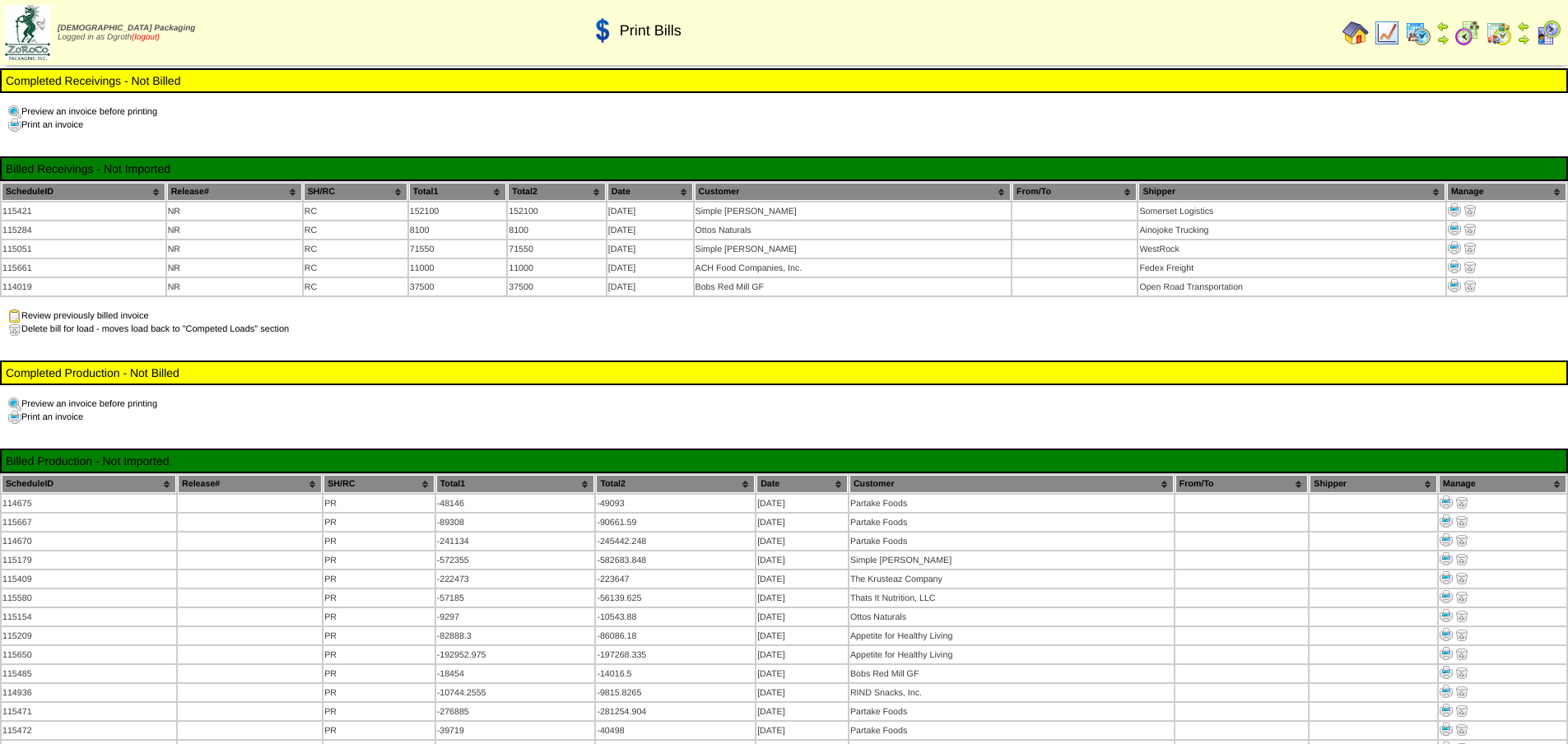
click at [157, 34] on link "(logout)" at bounding box center [145, 37] width 28 height 9
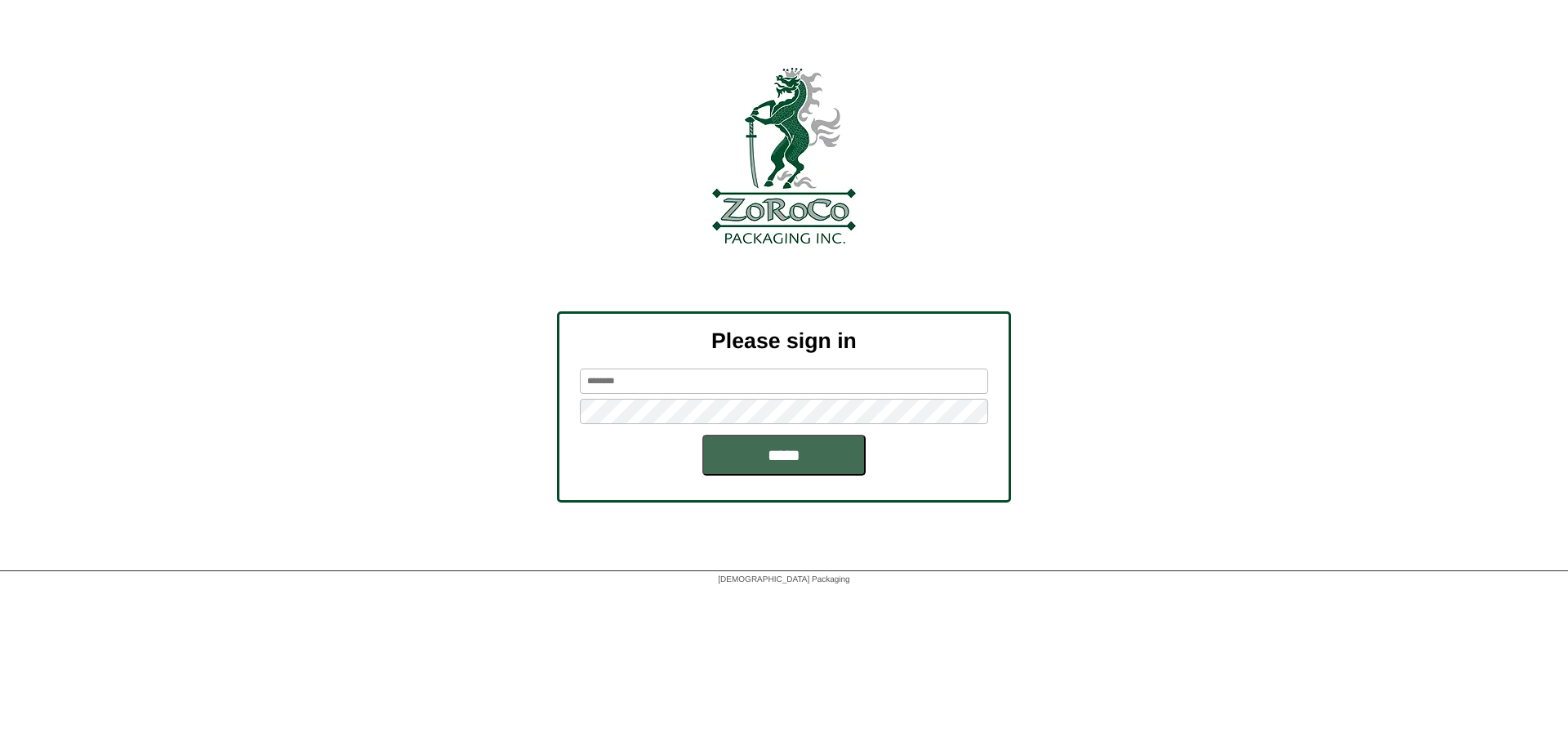
type input "******"
click at [782, 461] on input "*****" at bounding box center [784, 455] width 163 height 41
